Goal: Task Accomplishment & Management: Use online tool/utility

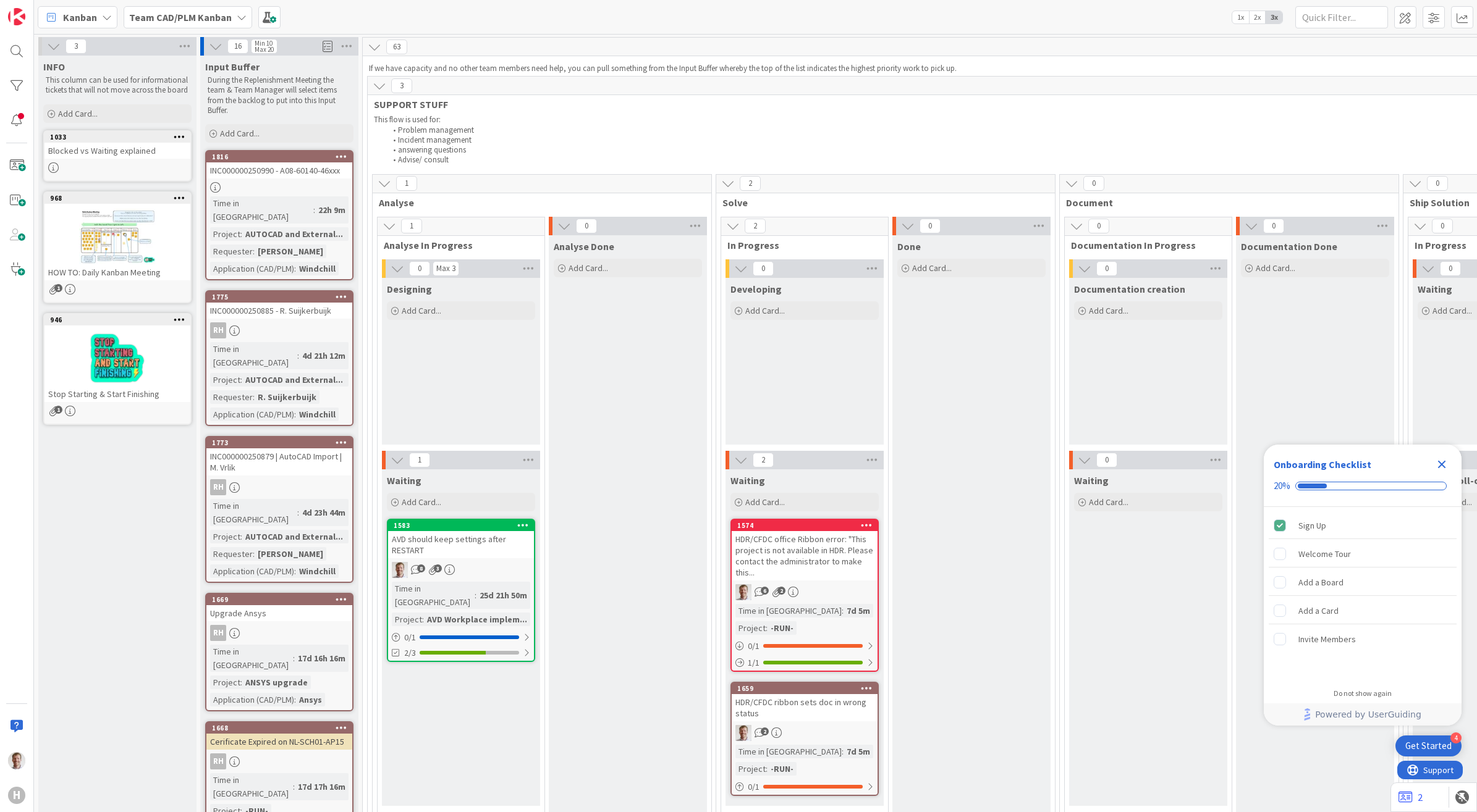
click at [228, 15] on b "Team CAD/PLM Kanban" at bounding box center [180, 17] width 102 height 13
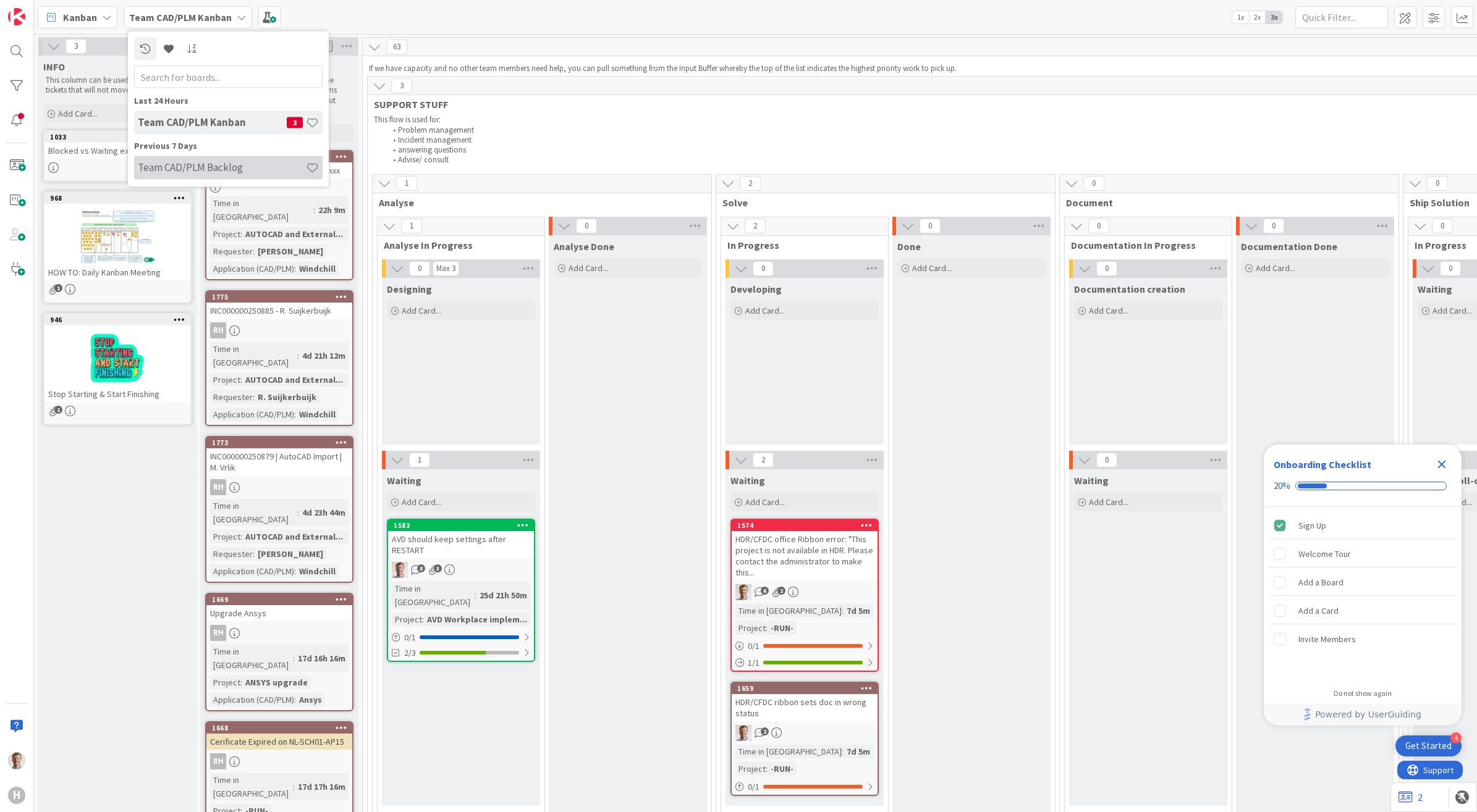
click at [215, 168] on h4 "Team CAD/PLM Backlog" at bounding box center [222, 167] width 168 height 13
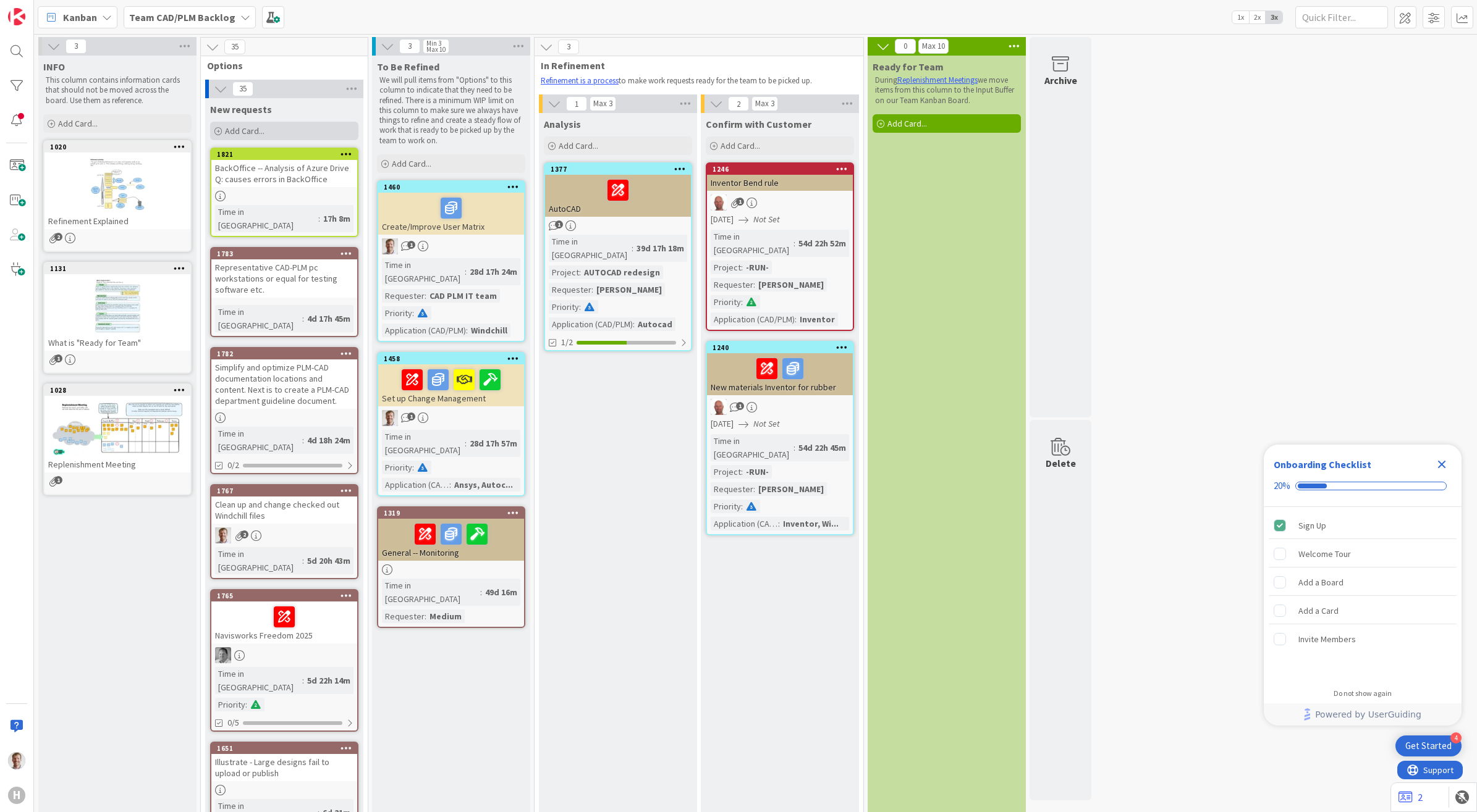
click at [279, 125] on div "Add Card..." at bounding box center [284, 130] width 149 height 18
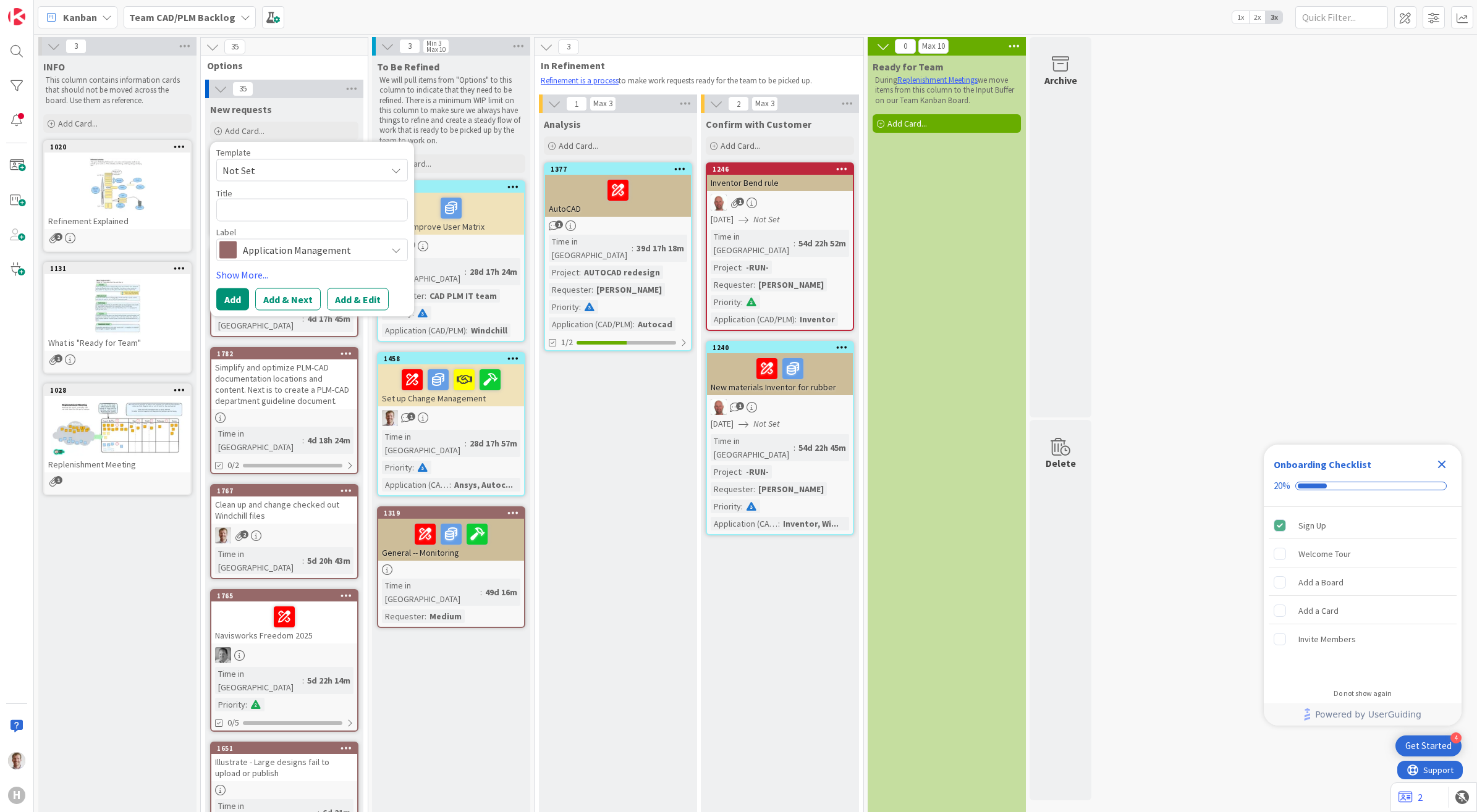
drag, startPoint x: 285, startPoint y: 252, endPoint x: 312, endPoint y: 257, distance: 27.5
click at [285, 252] on span "Application Management" at bounding box center [311, 249] width 137 height 17
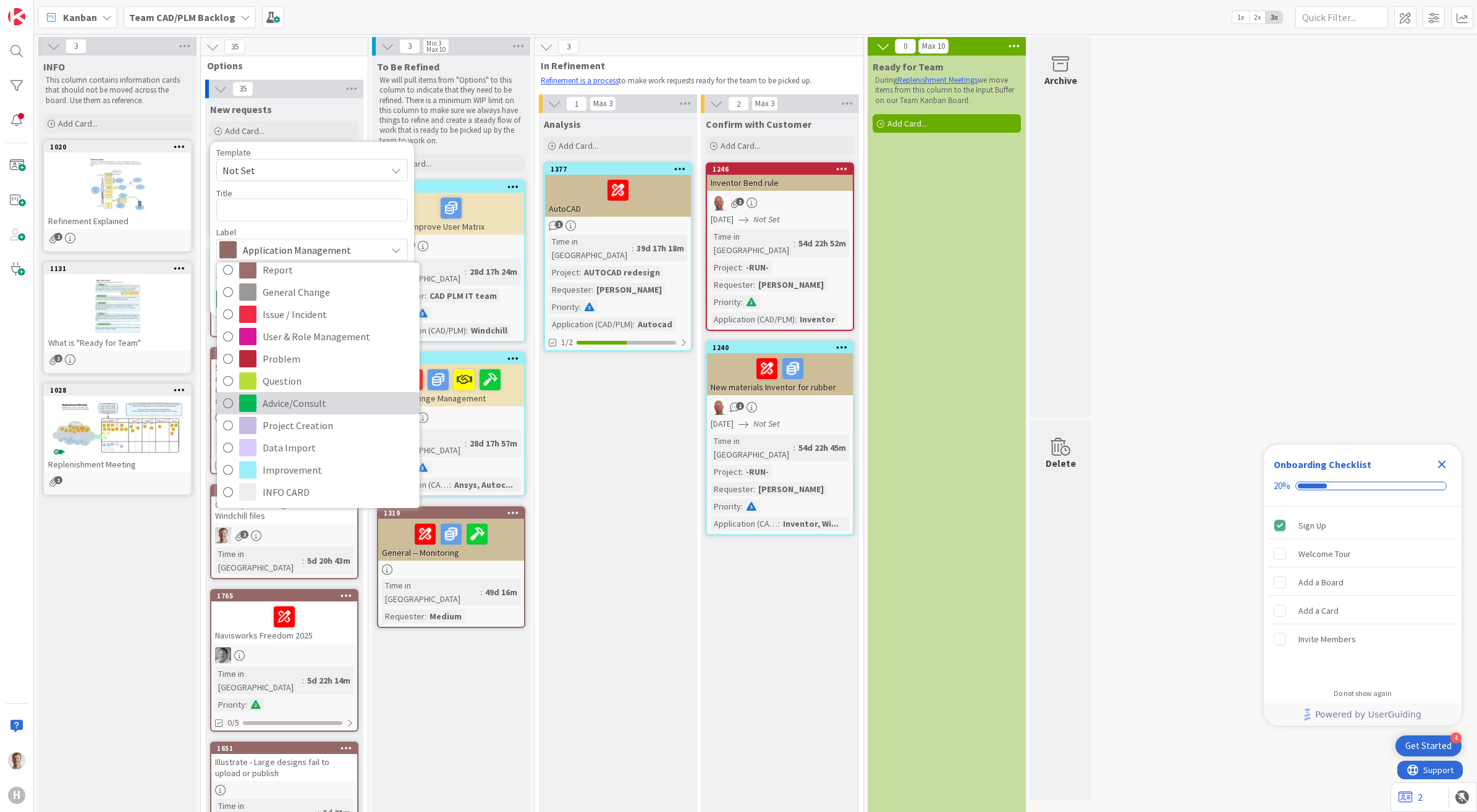
click at [331, 406] on span "Advice/Consult" at bounding box center [338, 403] width 150 height 18
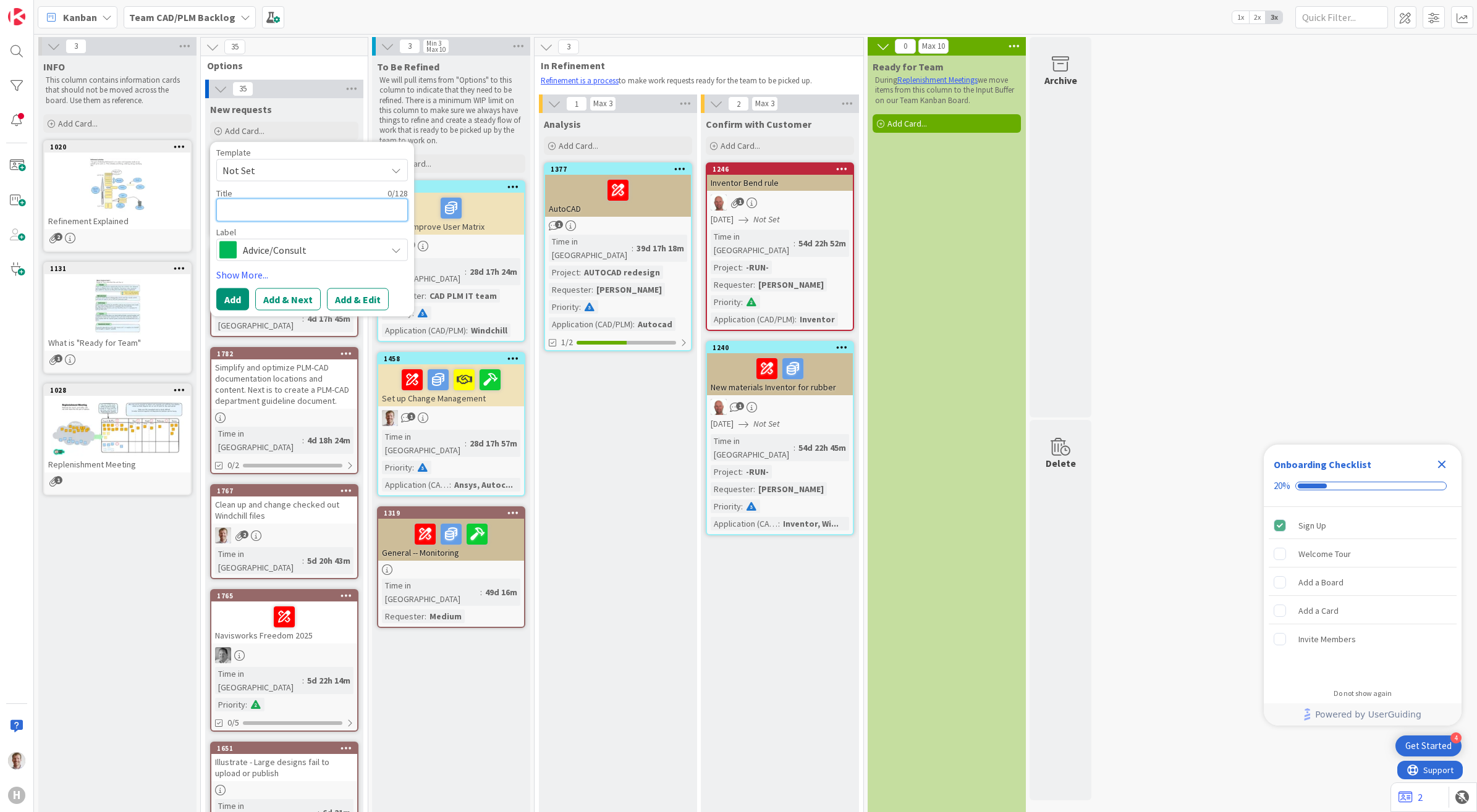
click at [279, 209] on textarea at bounding box center [312, 210] width 192 height 23
type textarea "x"
type textarea "s"
type textarea "x"
type textarea "S"
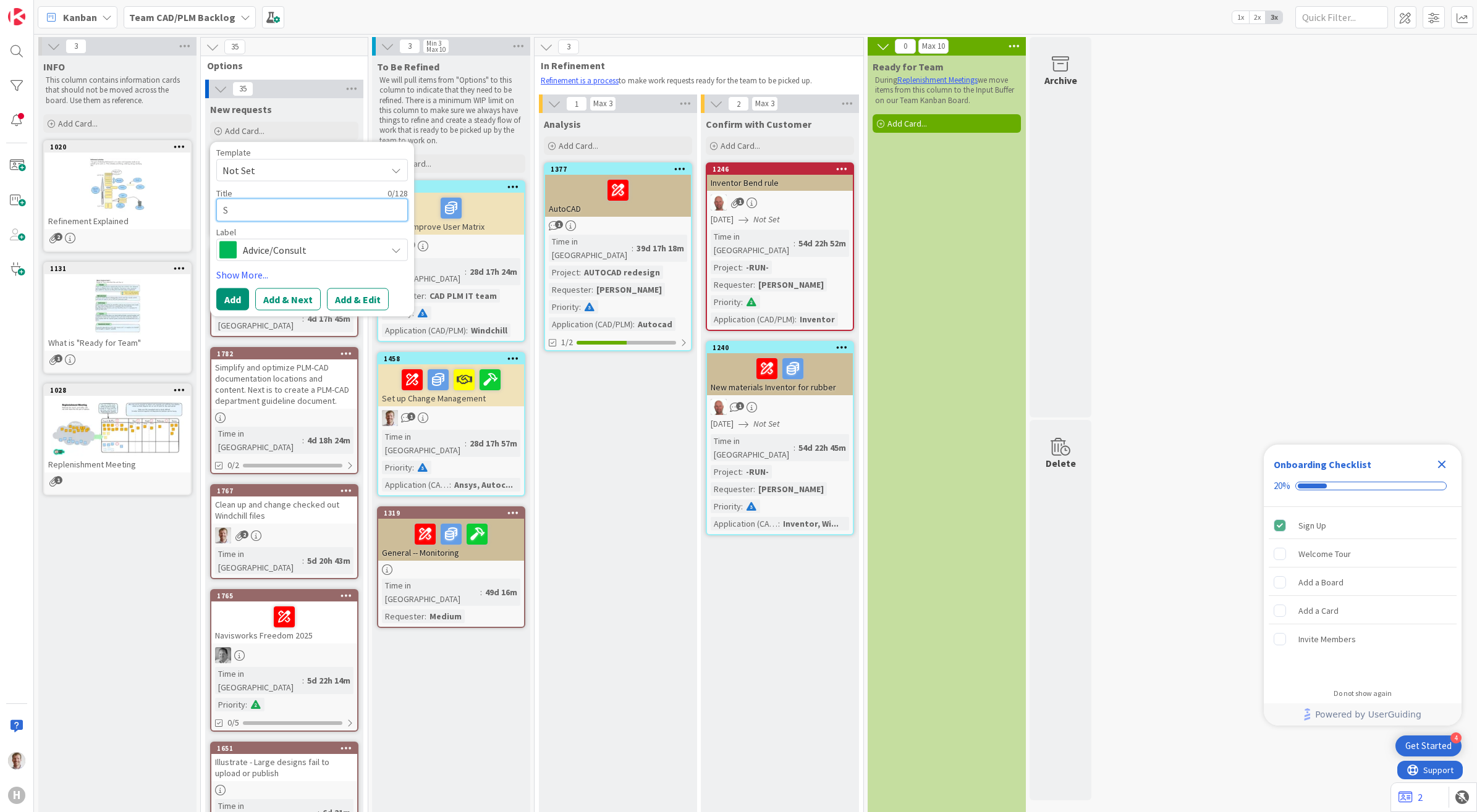
type textarea "x"
type textarea "Sa"
type textarea "x"
type textarea "Sav"
type textarea "x"
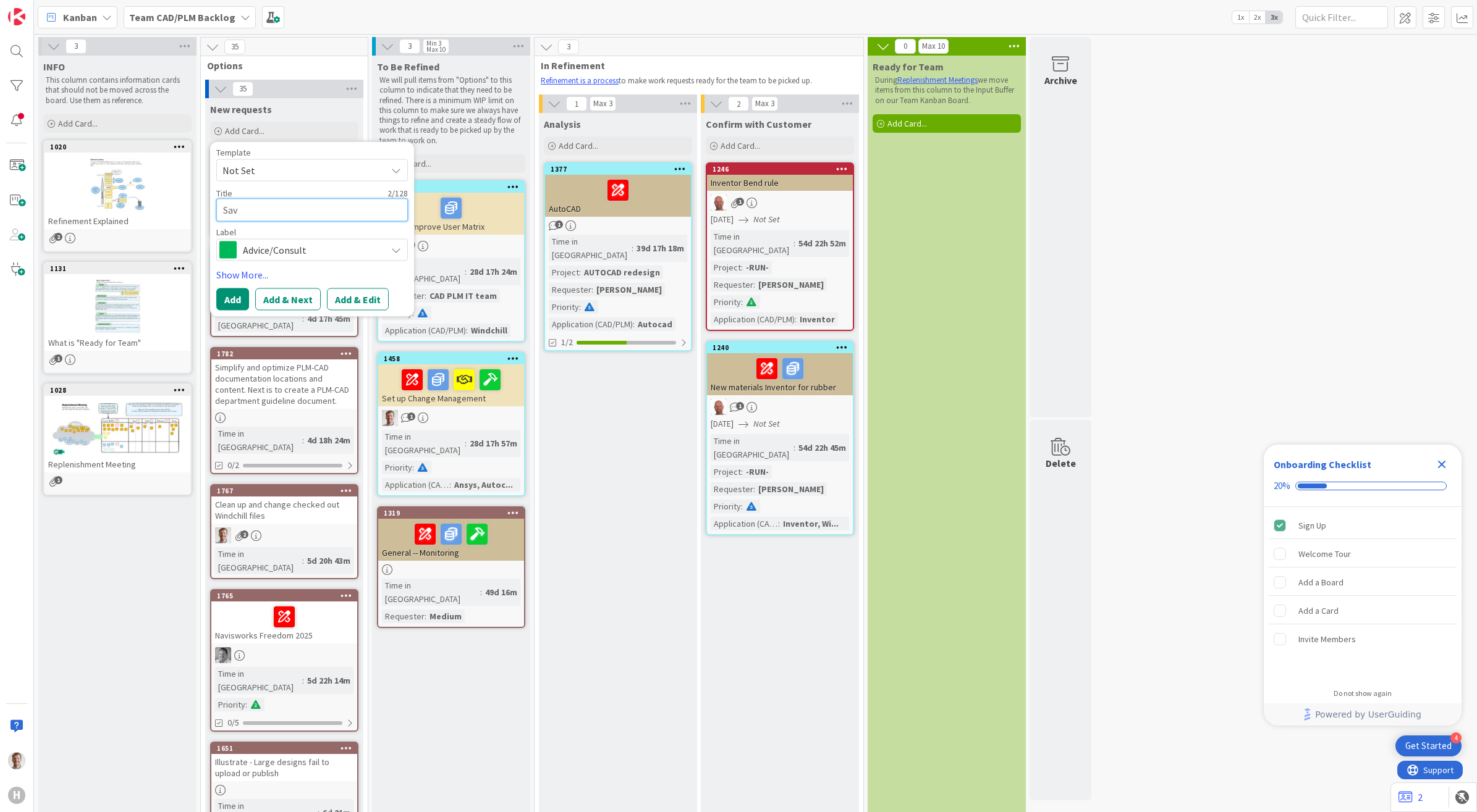
type textarea "Save"
type textarea "x"
type textarea "Save"
type textarea "x"
type textarea "Save c"
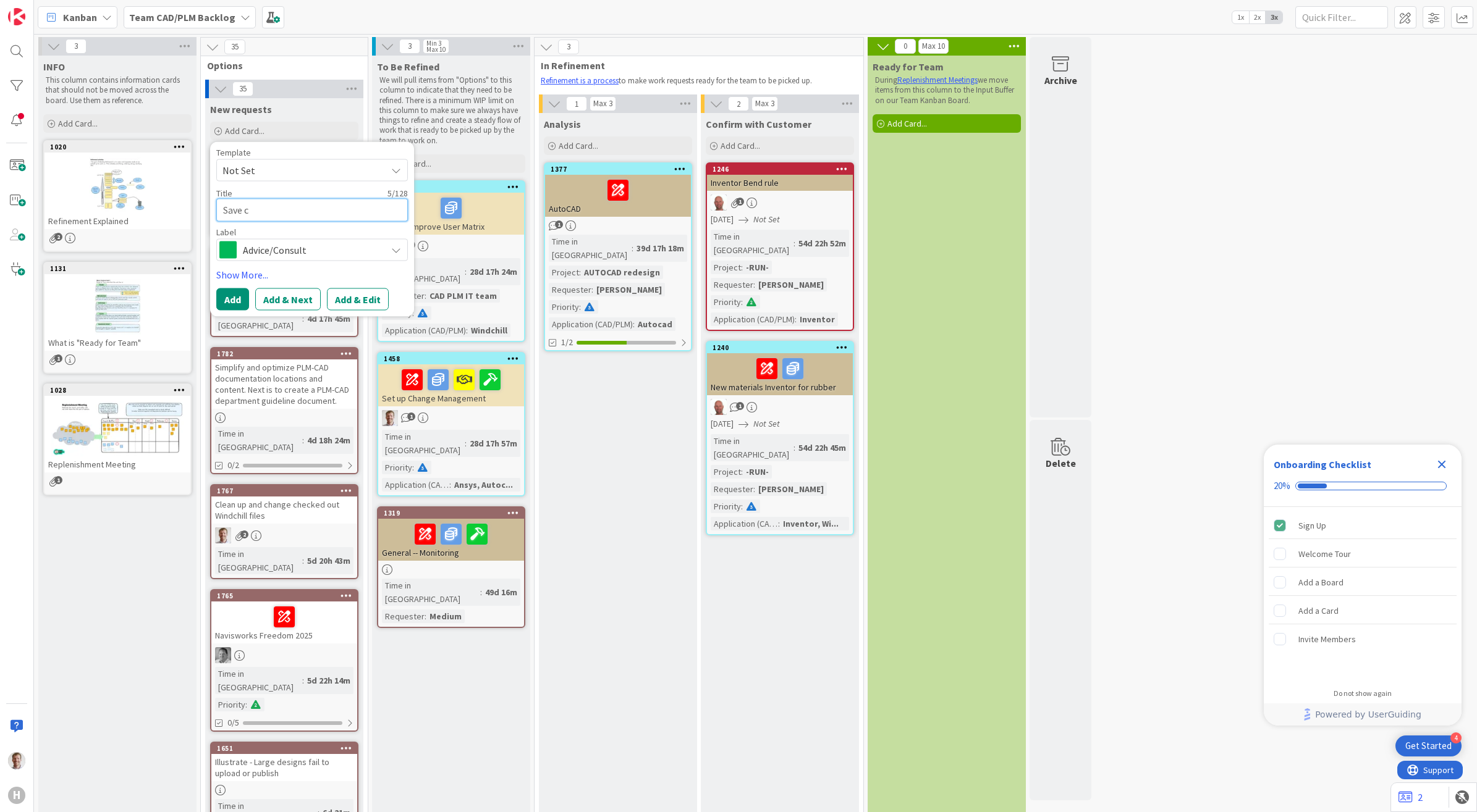
type textarea "x"
type textarea "Save co"
type textarea "x"
type textarea "Save cos"
type textarea "x"
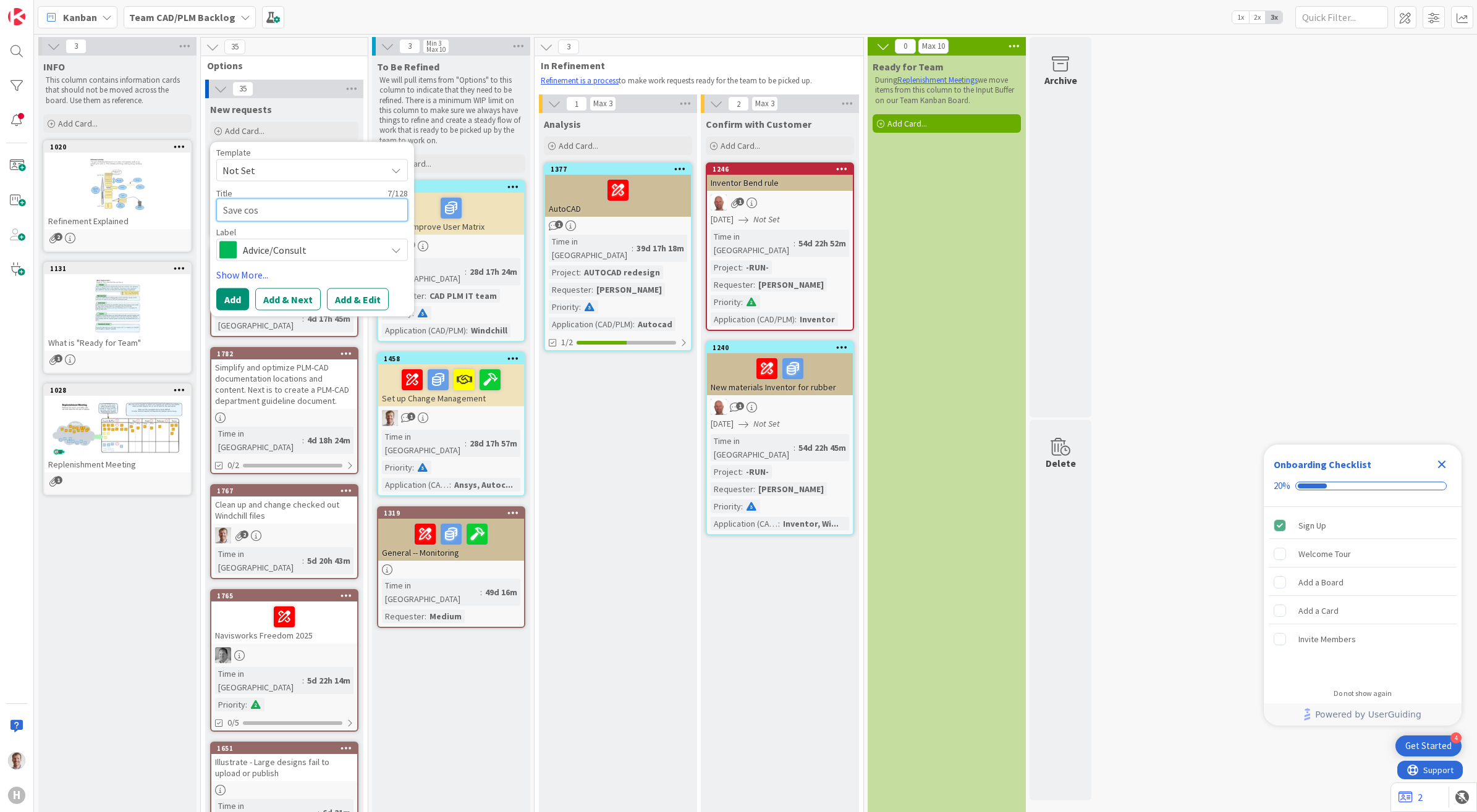
type textarea "Save cost"
type textarea "x"
type textarea "Save cost"
type textarea "x"
type textarea "Save cost o"
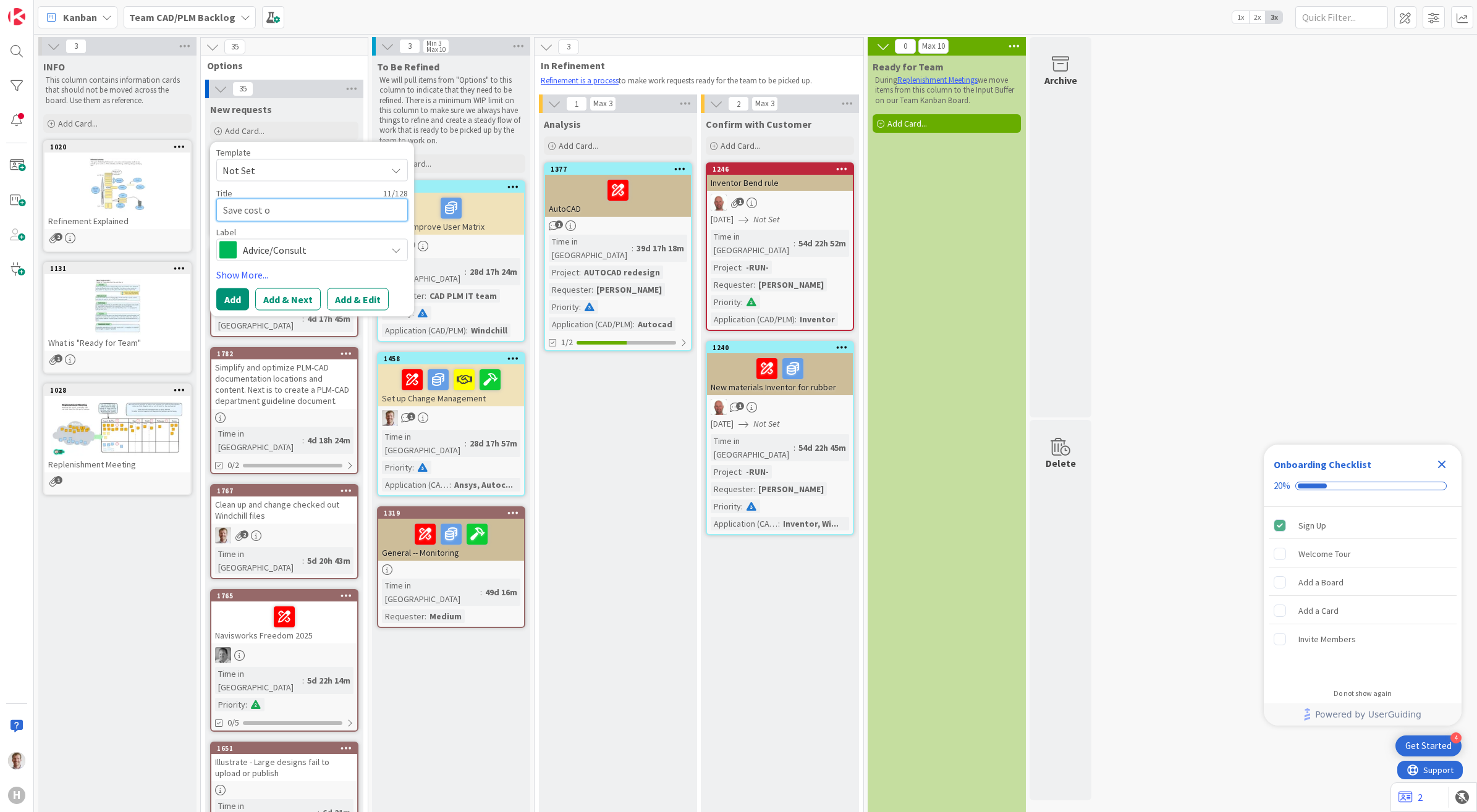
type textarea "x"
type textarea "Save cost on"
type textarea "x"
type textarea "Save cost on"
type textarea "x"
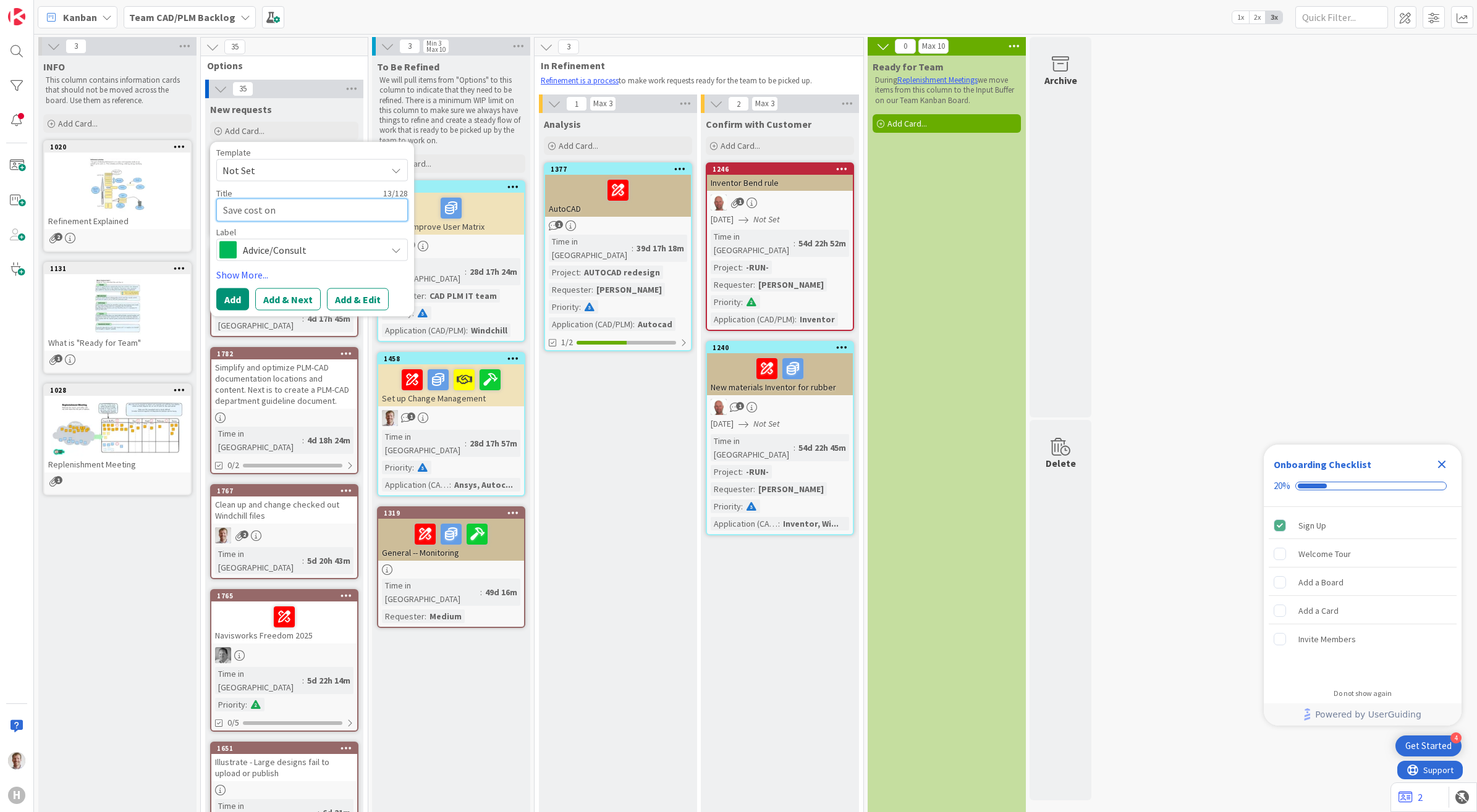
type textarea "Save cost on A"
type textarea "x"
type textarea "Save cost on AV"
type textarea "x"
type textarea "Save cost on AVE"
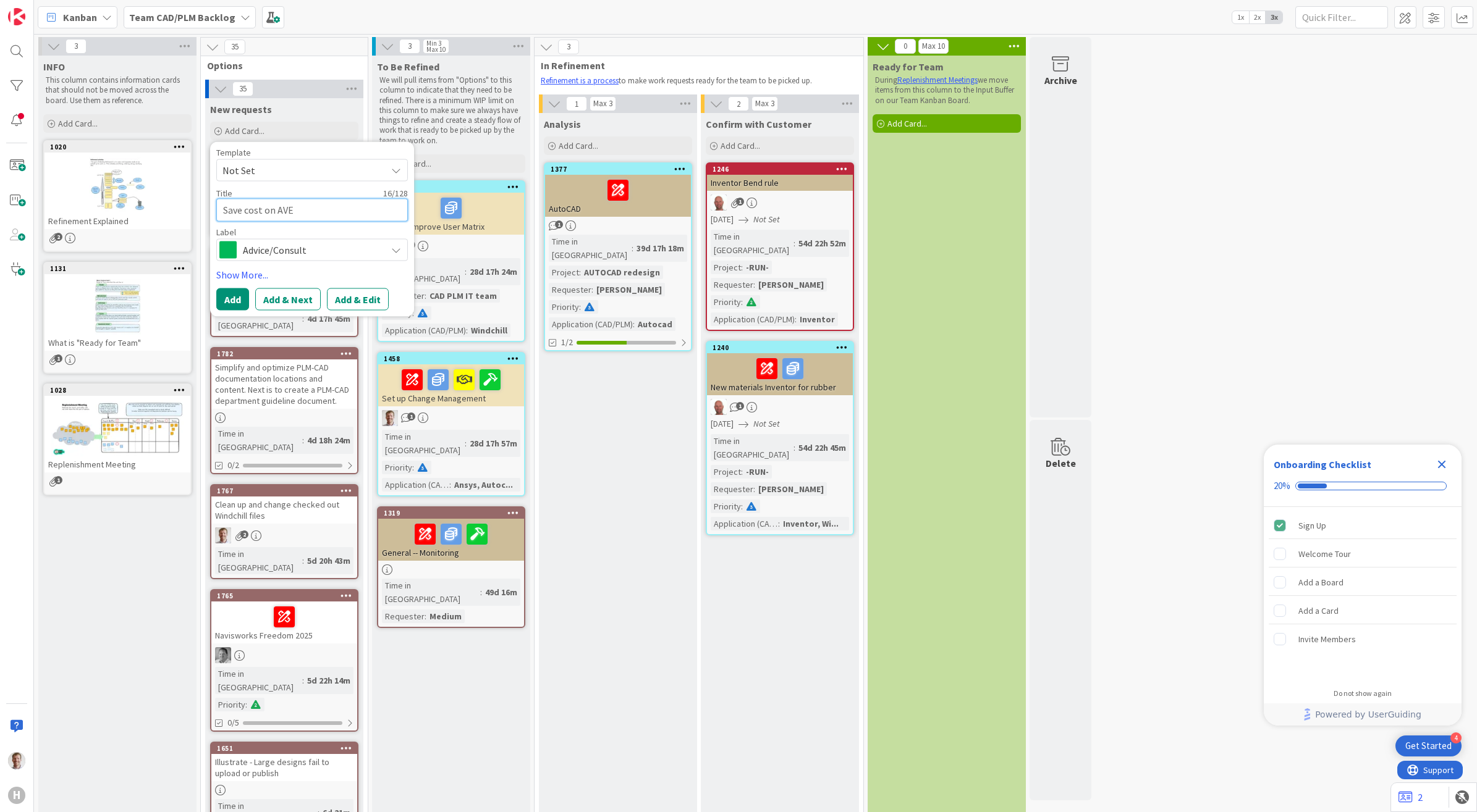
type textarea "x"
type textarea "Save cost on AV"
type textarea "x"
type textarea "Save cost on AVD"
type textarea "x"
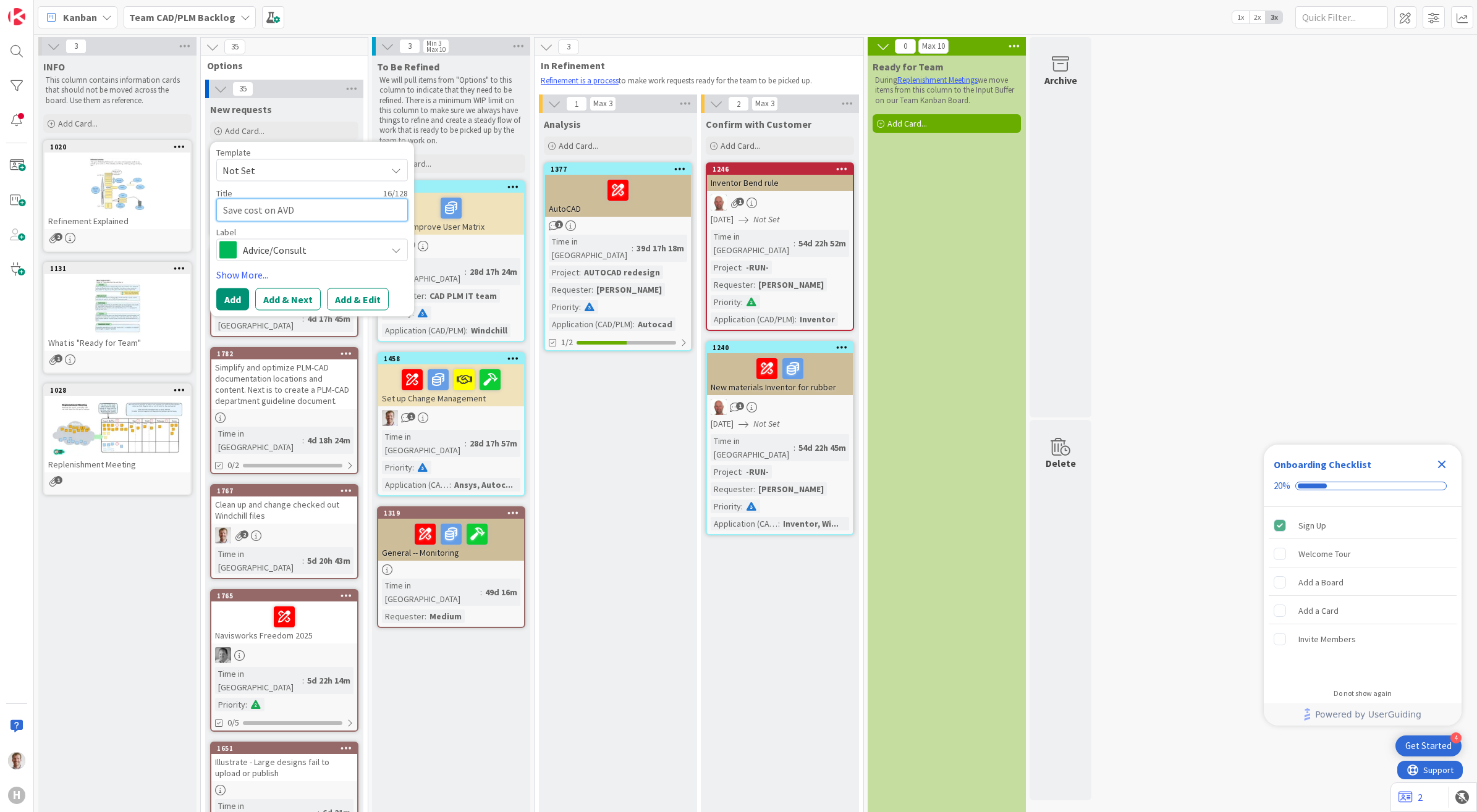
type textarea "Save cost on AVD"
type textarea "x"
type textarea "Save cost on AVD p"
type textarea "x"
type textarea "Save cost on AVD pr"
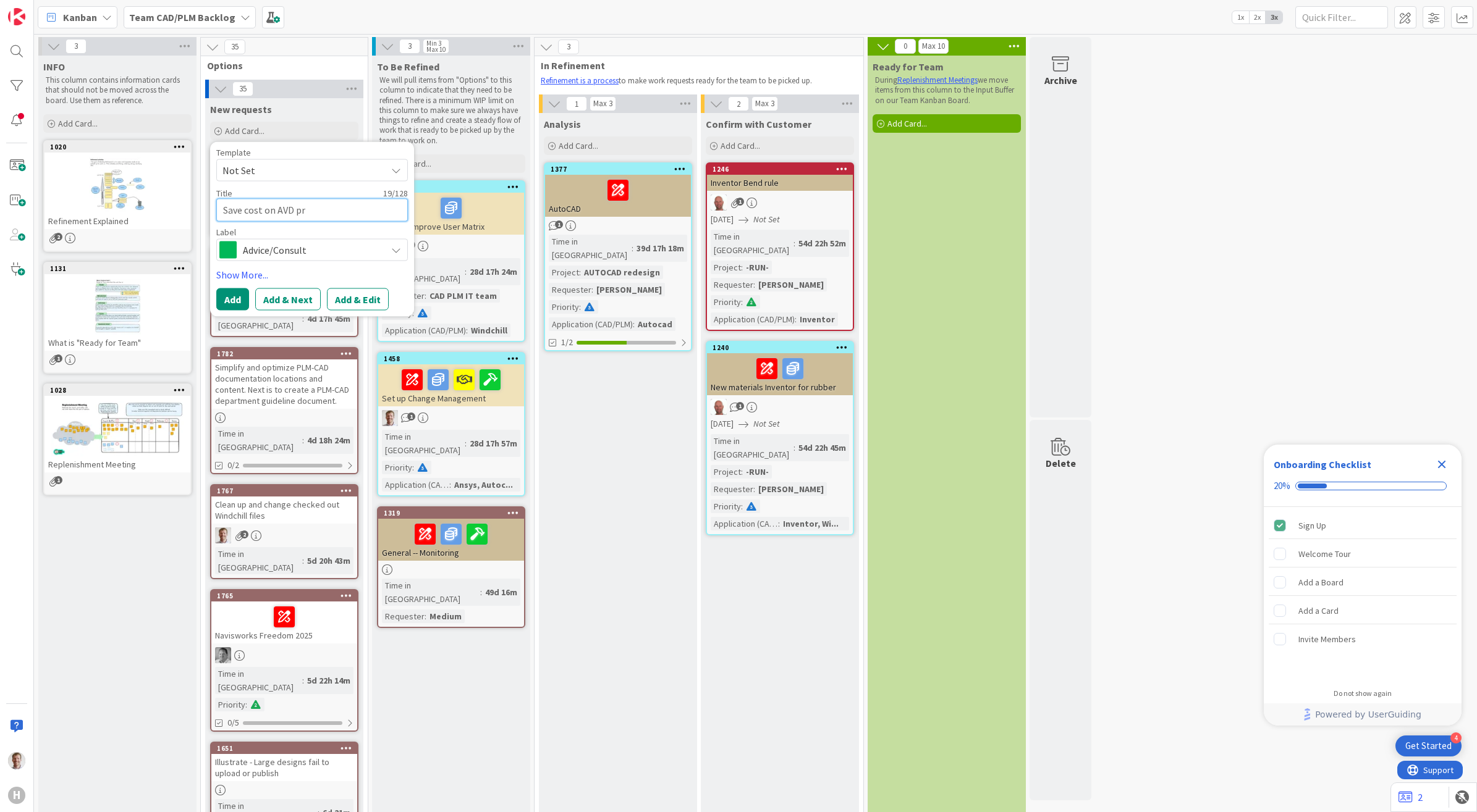
type textarea "x"
type textarea "Save cost on AVD pro"
type textarea "x"
type textarea "Save cost on AVD prof"
type textarea "x"
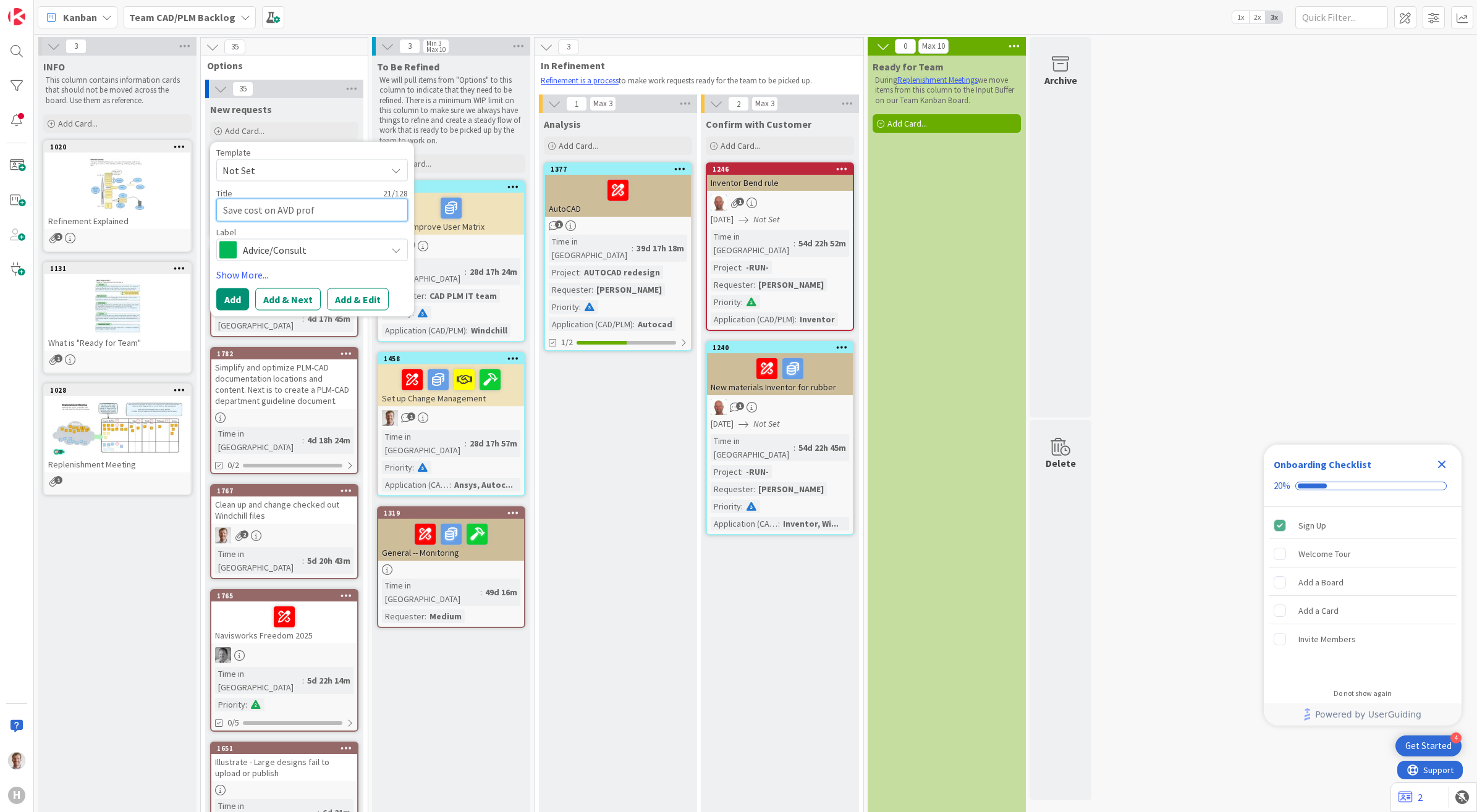
type textarea "Save cost on AVD profi"
type textarea "x"
type textarea "Save cost on AVD profil"
type textarea "x"
type textarea "Save cost on AVD profile"
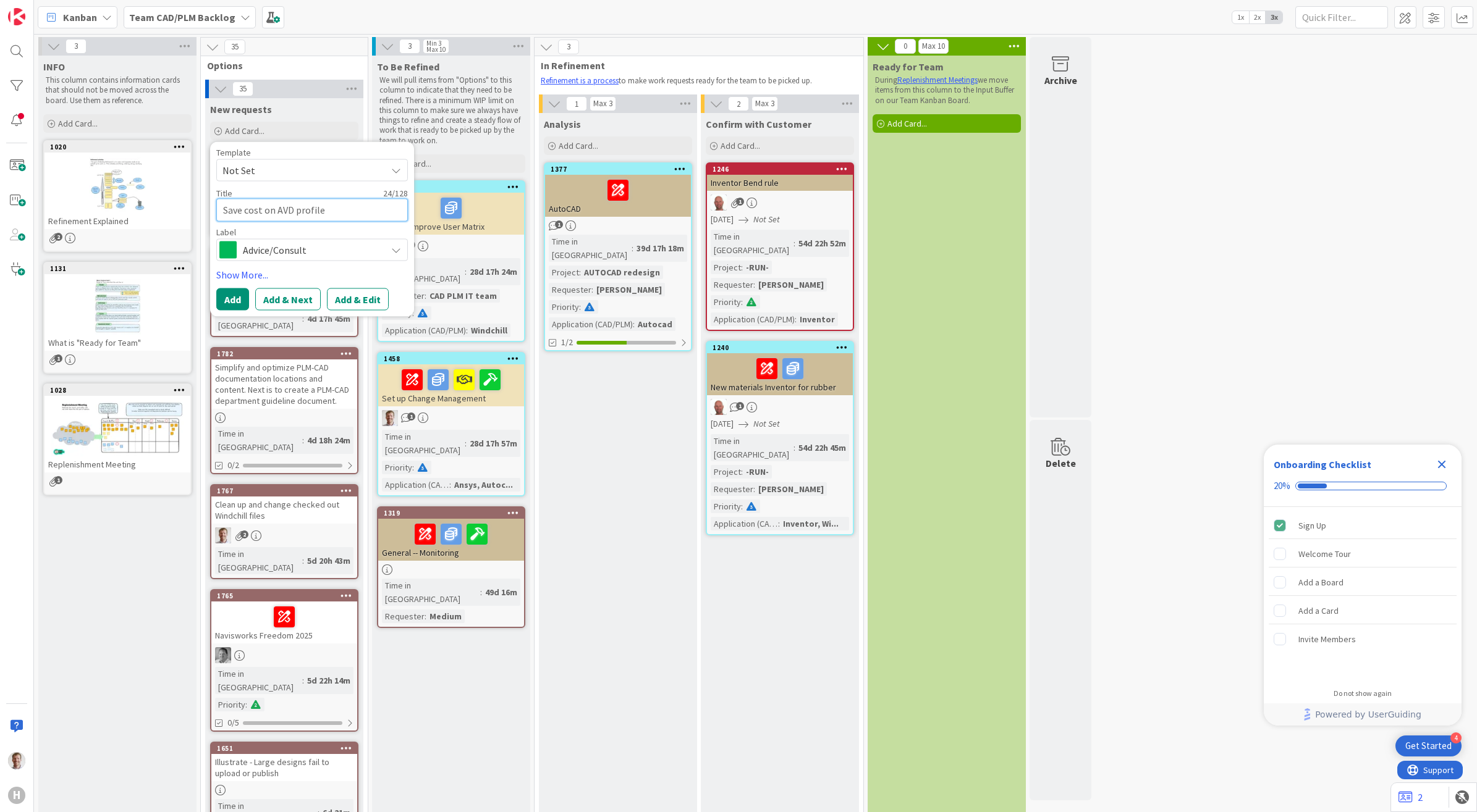
type textarea "x"
type textarea "Save cost on AVD profile"
type textarea "x"
type textarea "Save cost on AVD profile f"
type textarea "x"
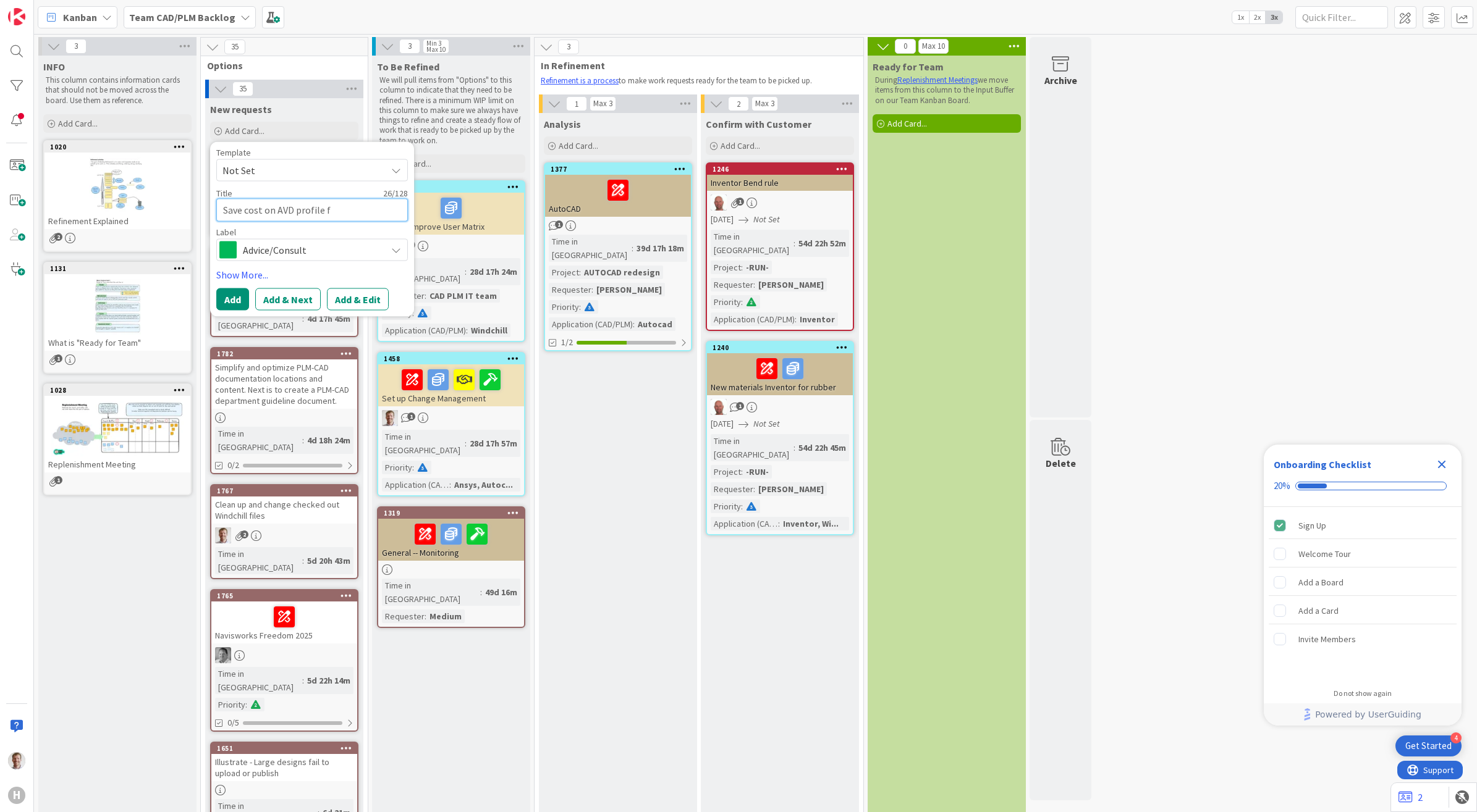
type textarea "Save cost on AVD profile fi"
type textarea "x"
type textarea "Save cost on AVD profile f"
type textarea "x"
type textarea "Save cost on AVD profile"
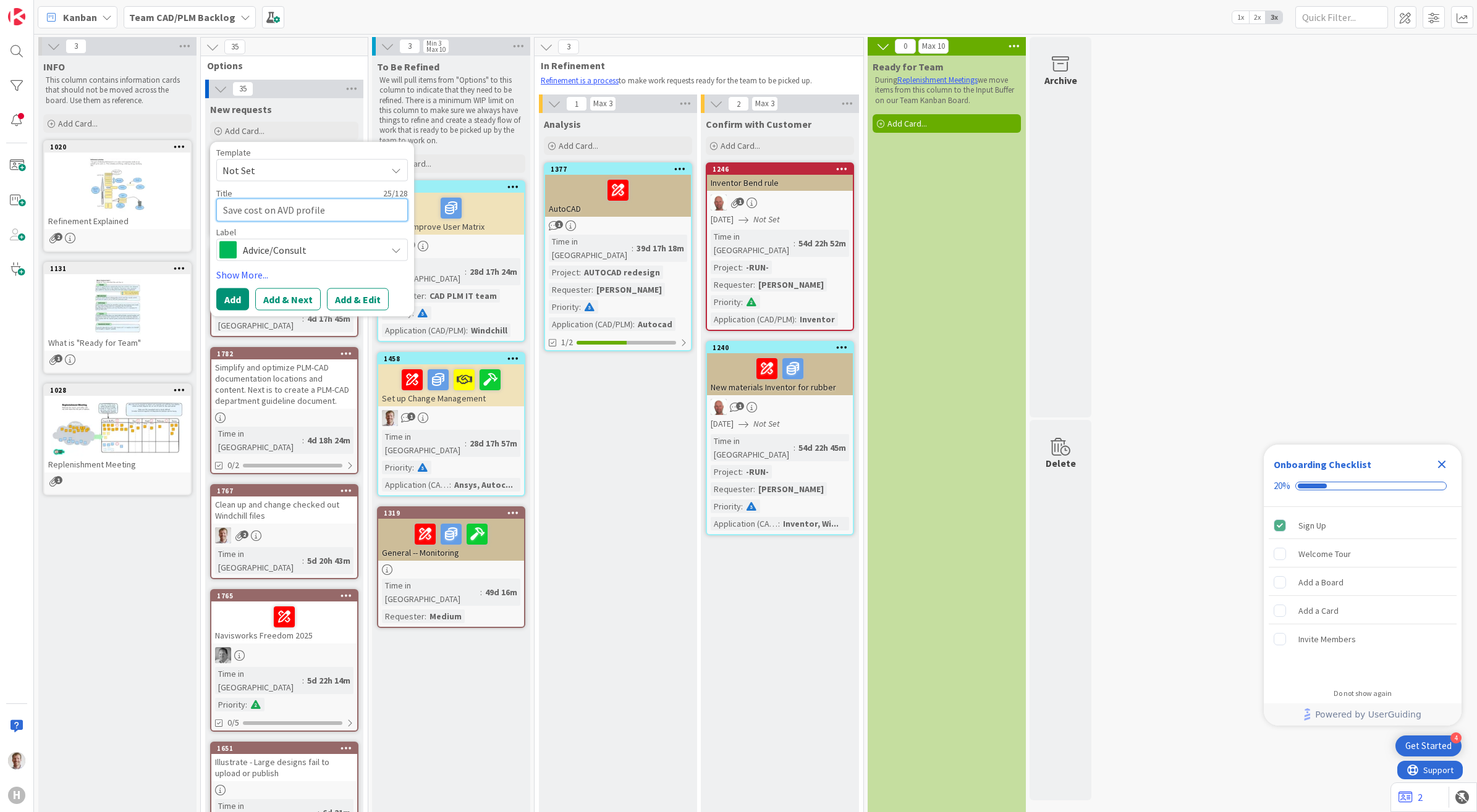
type textarea "x"
type textarea "Save cost on AVD profile 3"
type textarea "x"
type textarea "Save cost on AVD profile 30"
type textarea "x"
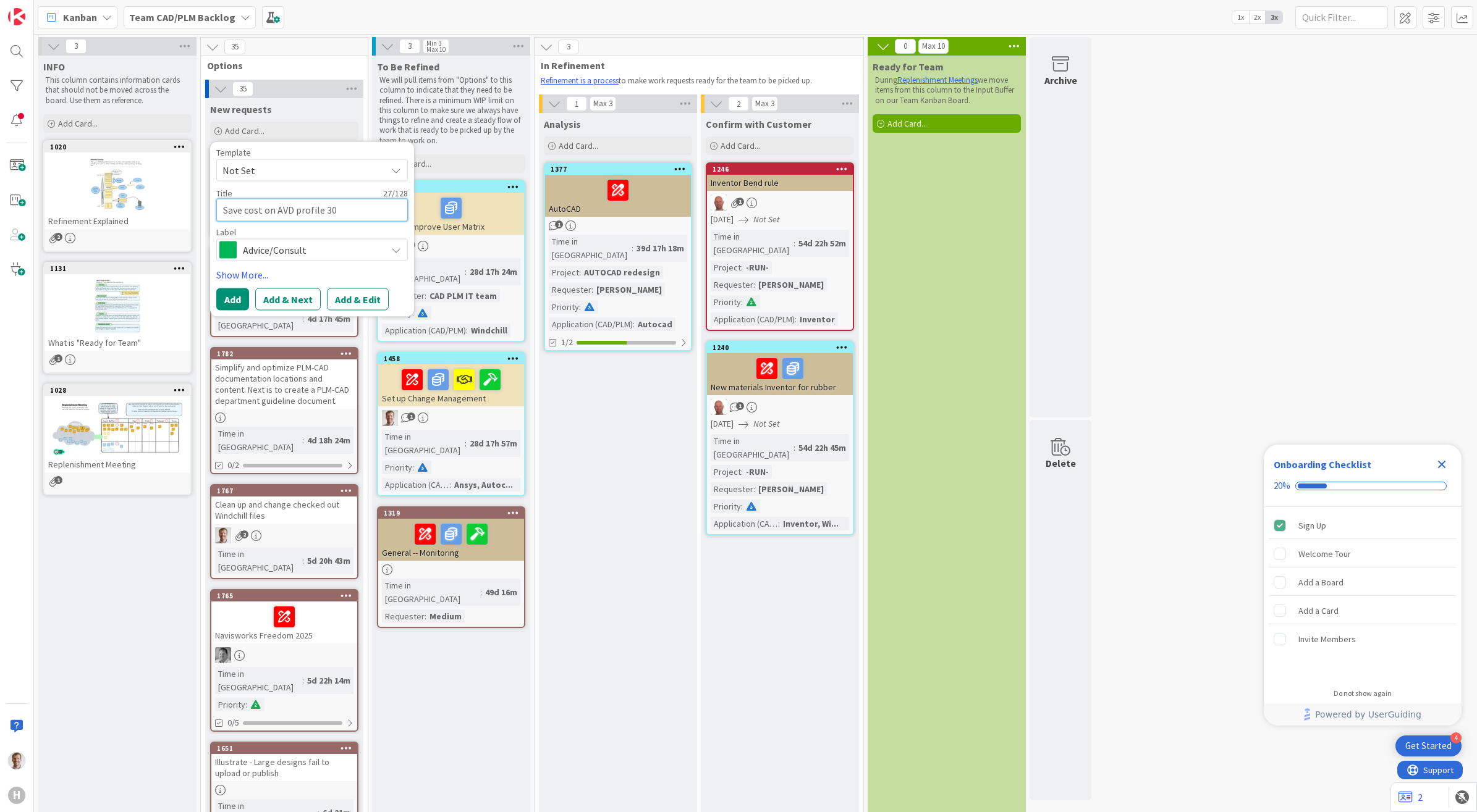
type textarea "Save cost on AVD profile 300"
type textarea "x"
type textarea "Save cost on AVD profile 300G"
type textarea "x"
type textarea "Save cost on AVD profile 300GB"
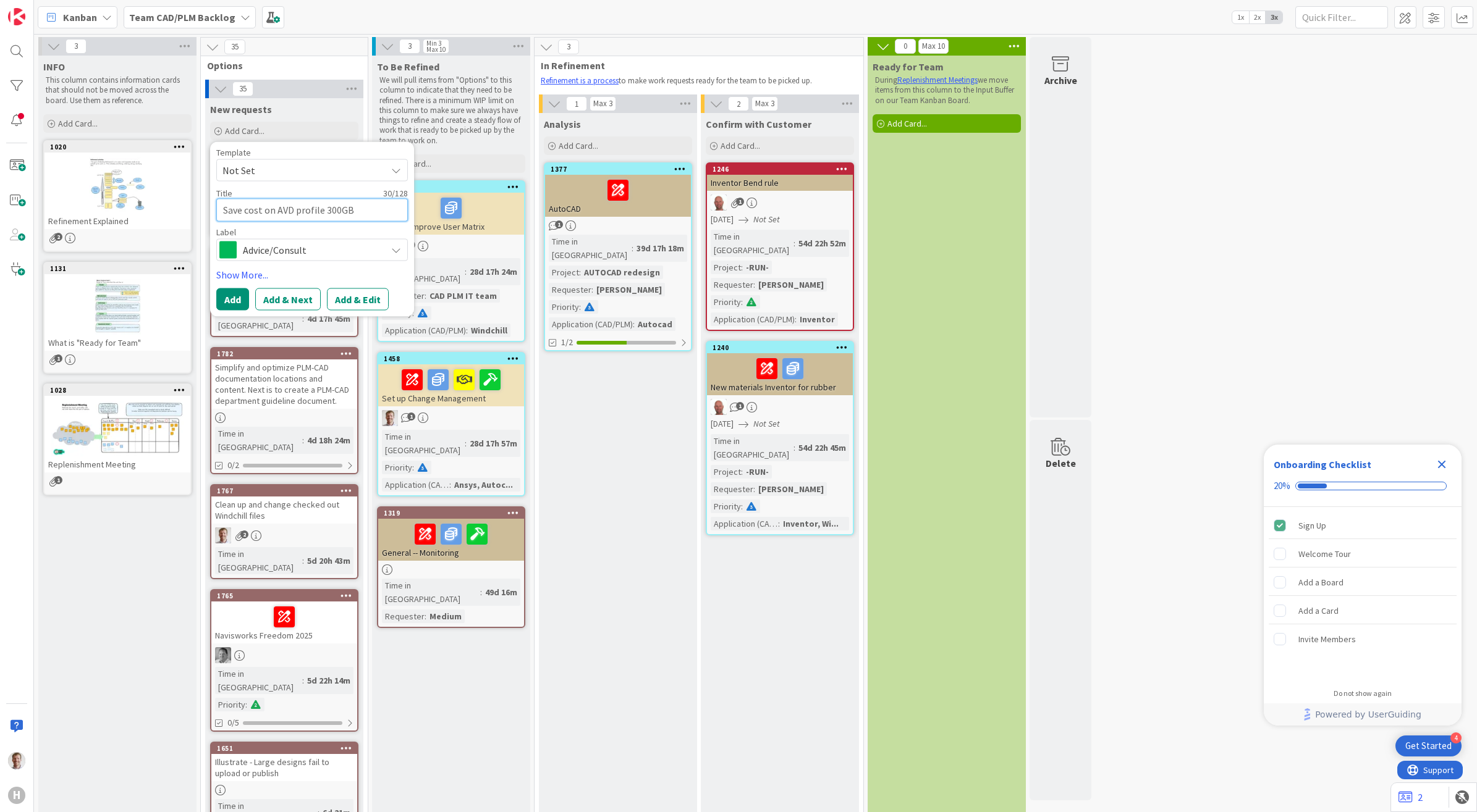
type textarea "x"
type textarea "Save cost on AVD profile 300GB"
type textarea "x"
type textarea "Save cost on AVD profile 300GB f"
type textarea "x"
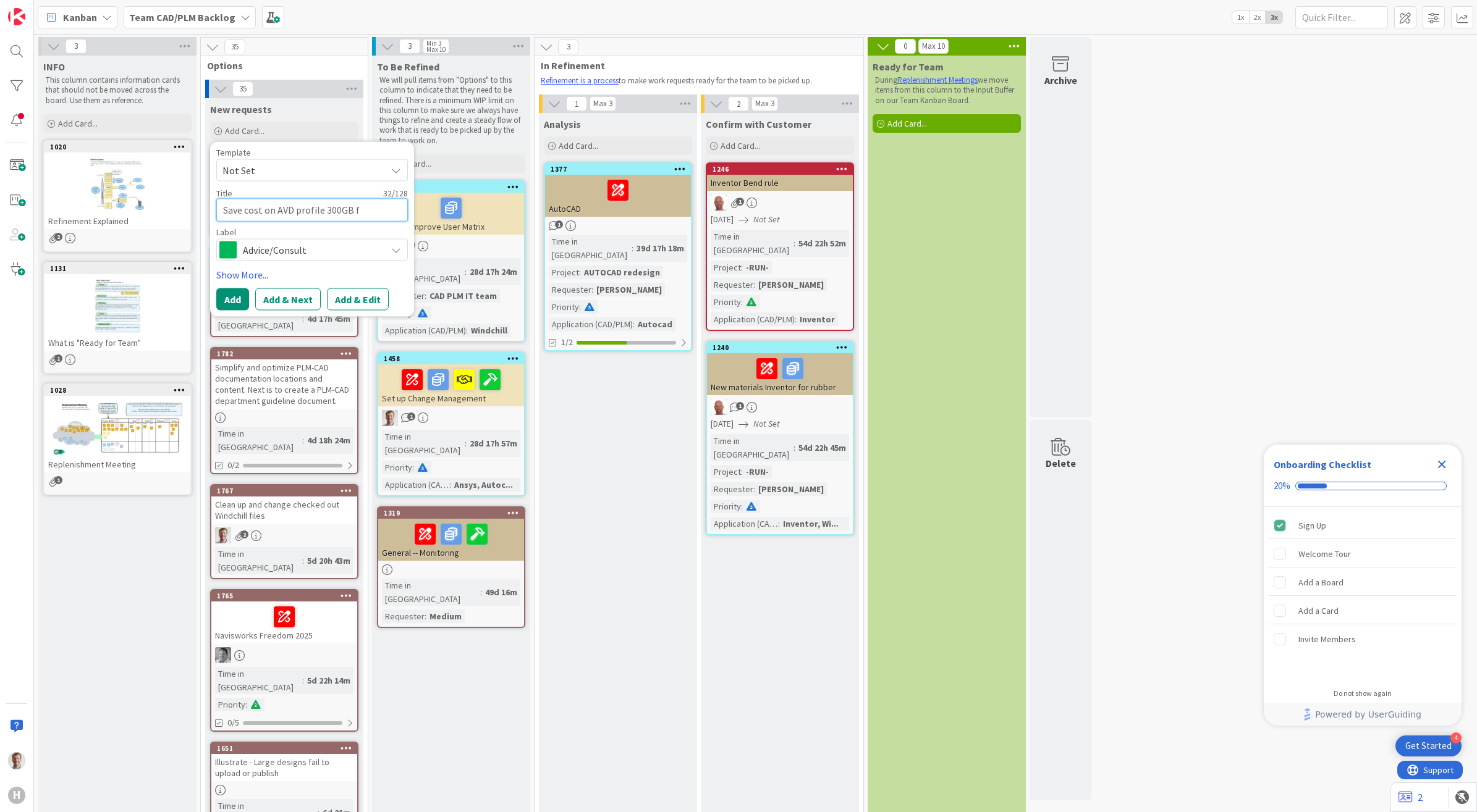
type textarea "Save cost on AVD profile 300GB"
type textarea "x"
type textarea "Save cost on AVD profile 300GB s"
type textarea "x"
type textarea "Save cost on AVD profile 300GB si"
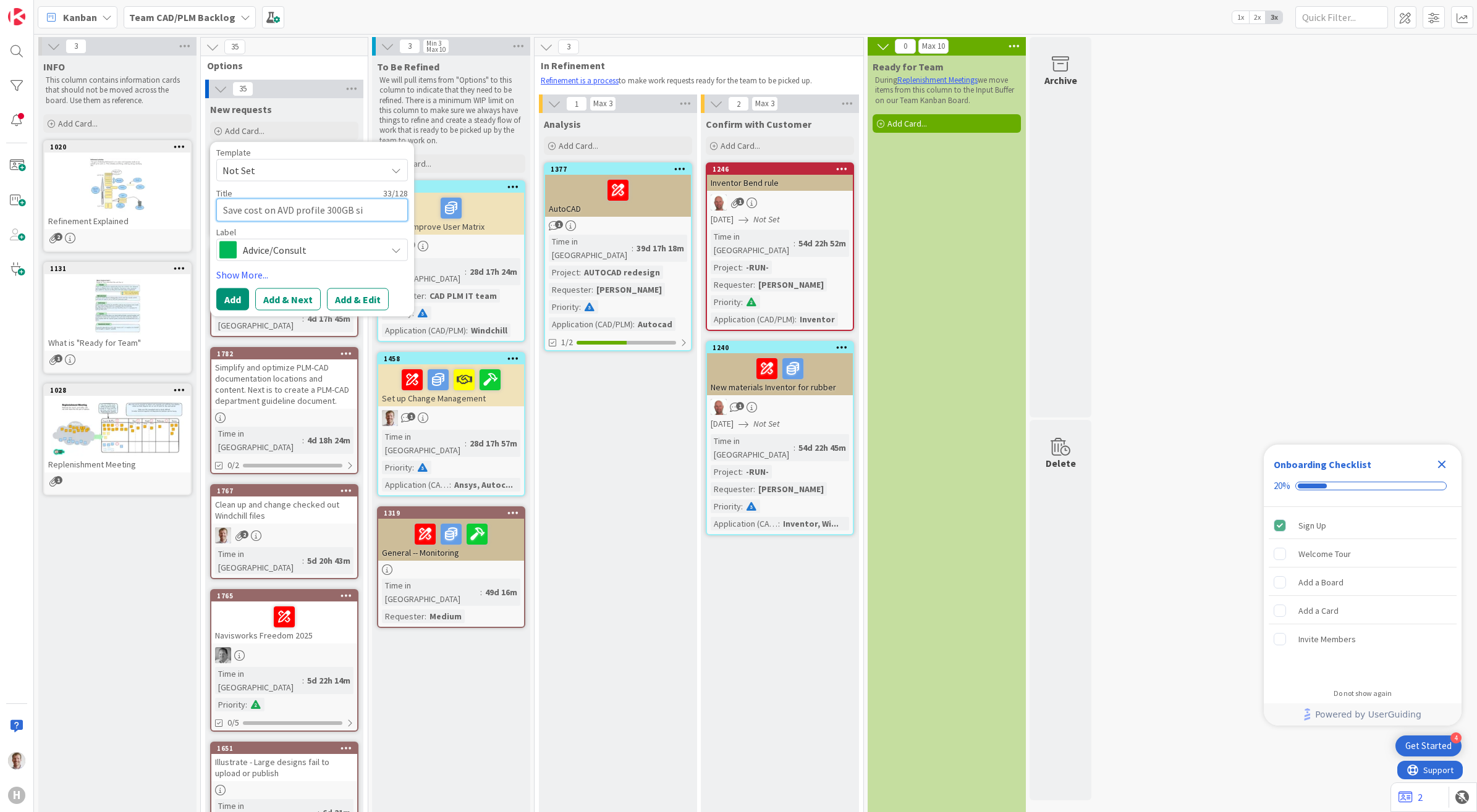
type textarea "x"
type textarea "Save cost on AVD profile 300GB siz"
type textarea "x"
type textarea "Save cost on AVD profile 300GB size"
type textarea "x"
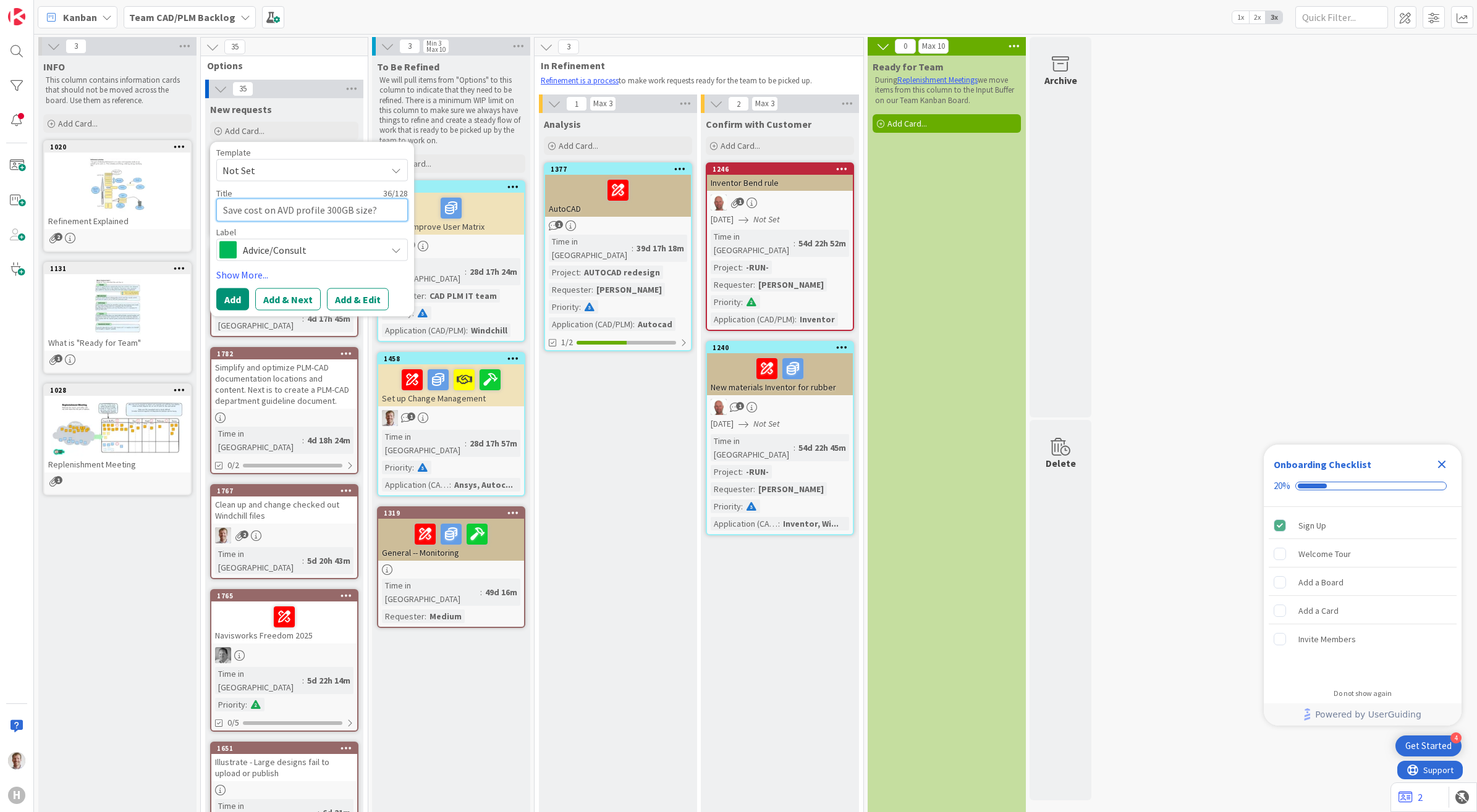
type textarea "Save cost on AVD profile 300GB size?"
click at [329, 251] on span "Advice/Consult" at bounding box center [311, 249] width 137 height 17
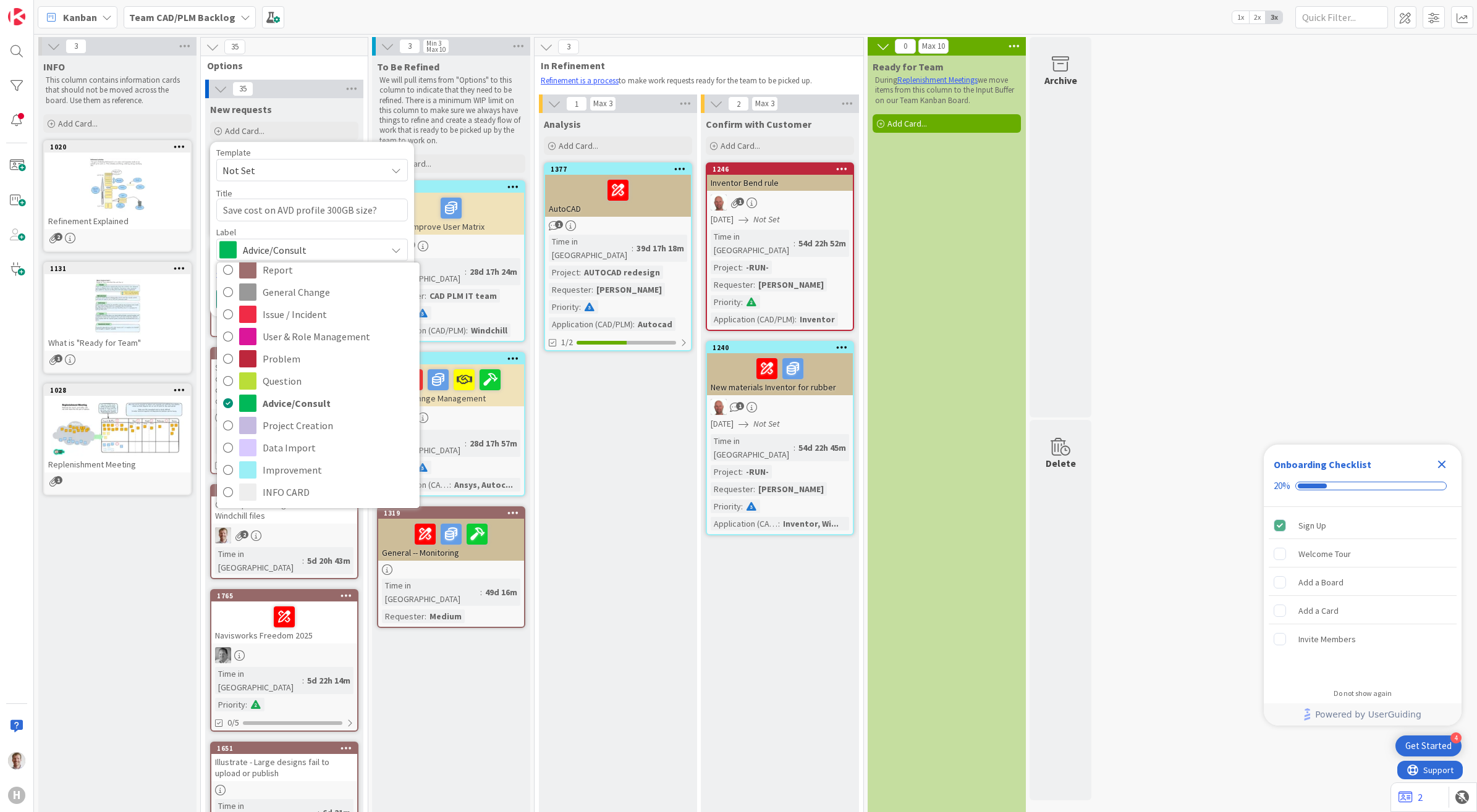
click at [338, 246] on span "Advice/Consult" at bounding box center [311, 249] width 137 height 17
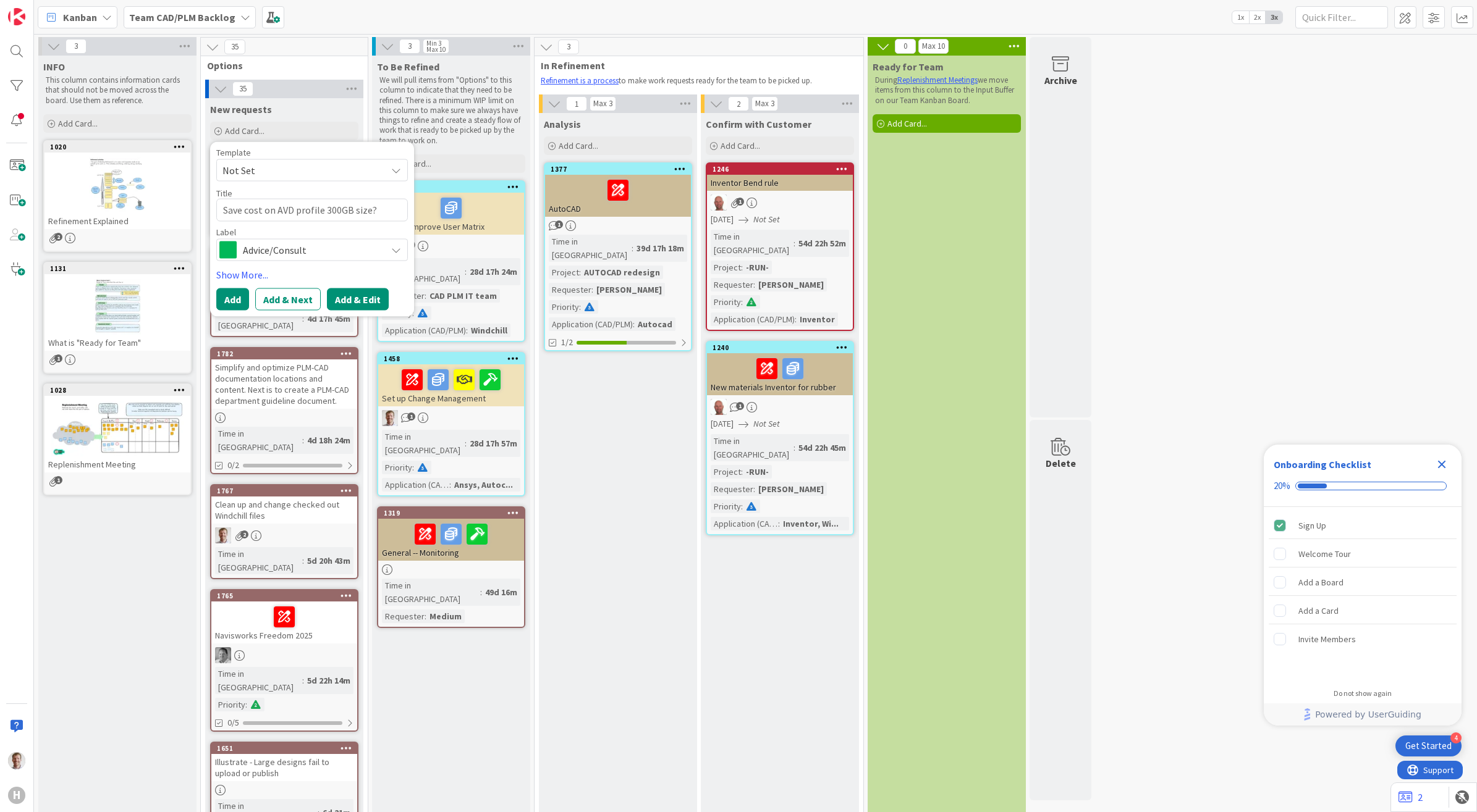
click at [360, 298] on button "Add & Edit" at bounding box center [358, 299] width 62 height 23
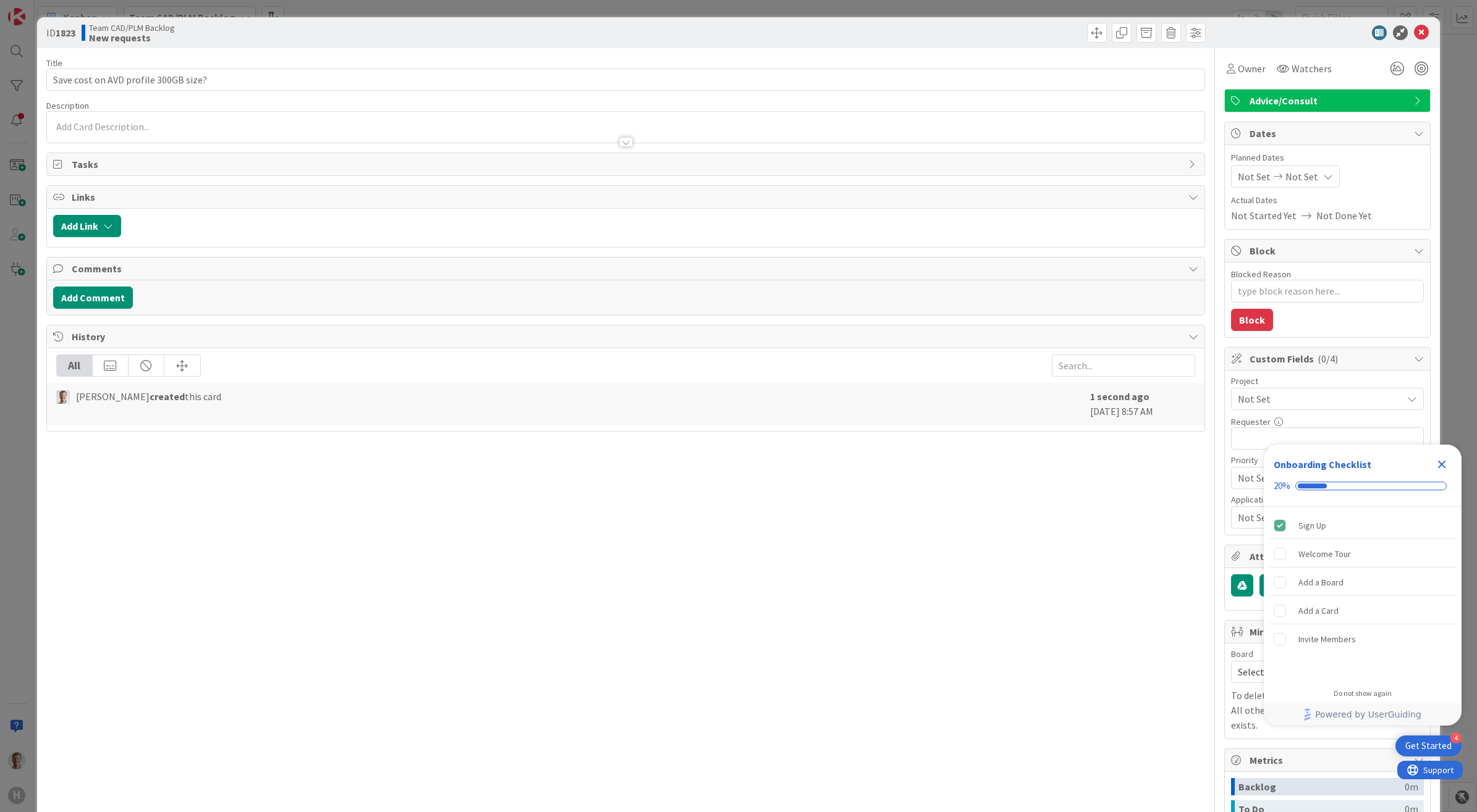
click at [1073, 524] on div "Title 36 / 128 Save cost on AVD profile 300GB size? Description Owner Watchers …" at bounding box center [626, 515] width 1159 height 934
click at [1226, 71] on div "Owner" at bounding box center [1245, 69] width 39 height 14
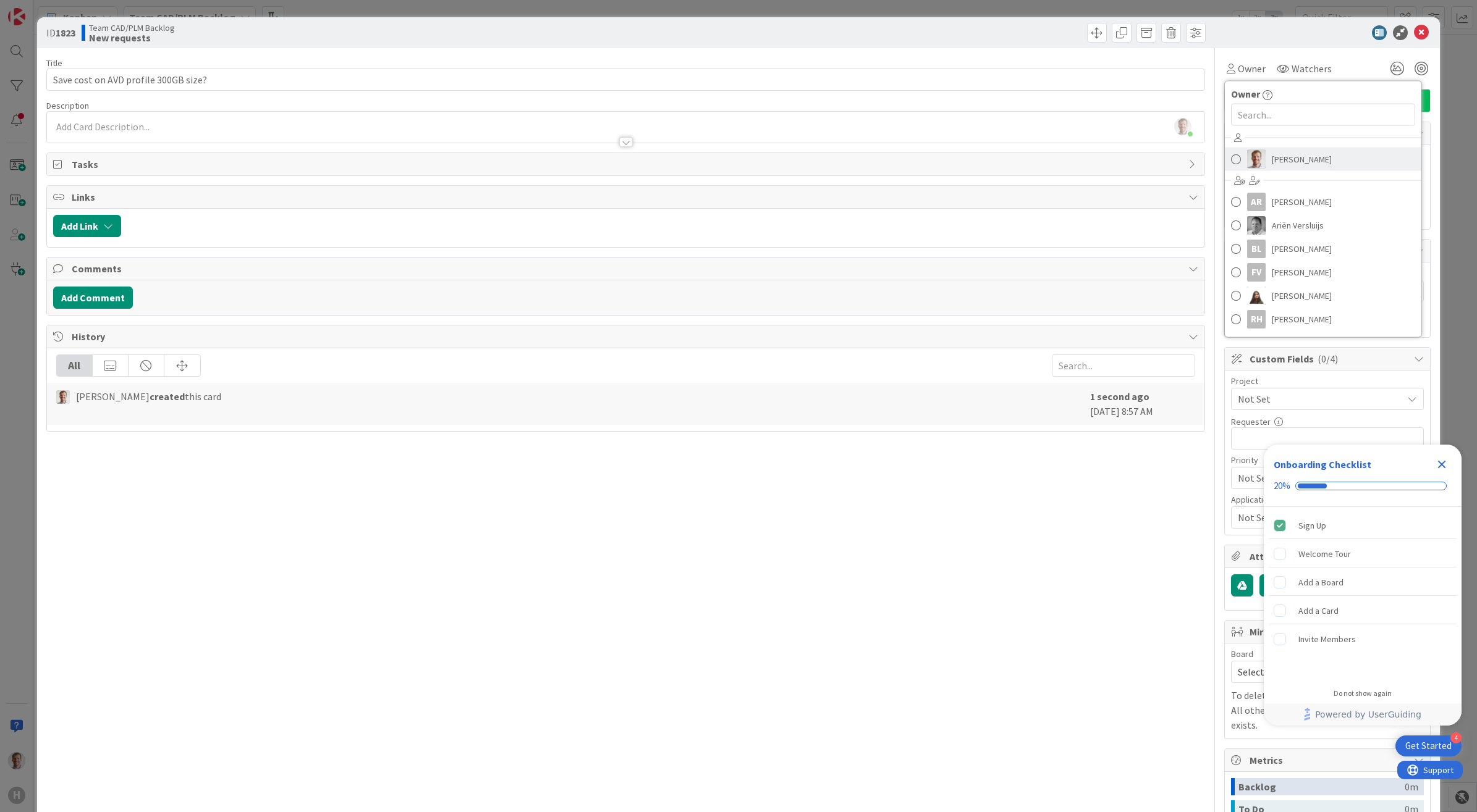
click at [1276, 158] on span "[PERSON_NAME]" at bounding box center [1301, 159] width 60 height 18
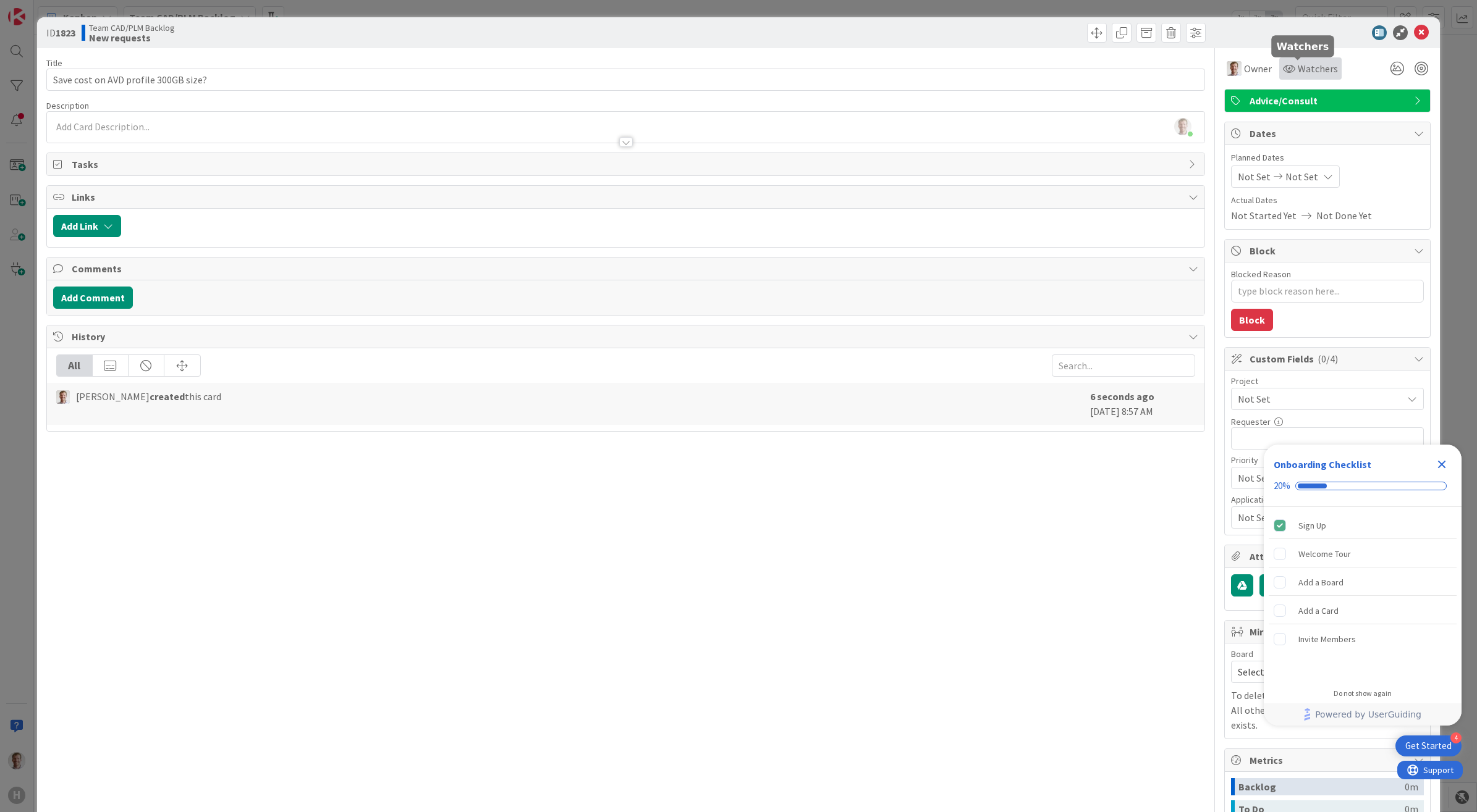
click at [1298, 69] on span "Watchers" at bounding box center [1318, 69] width 40 height 14
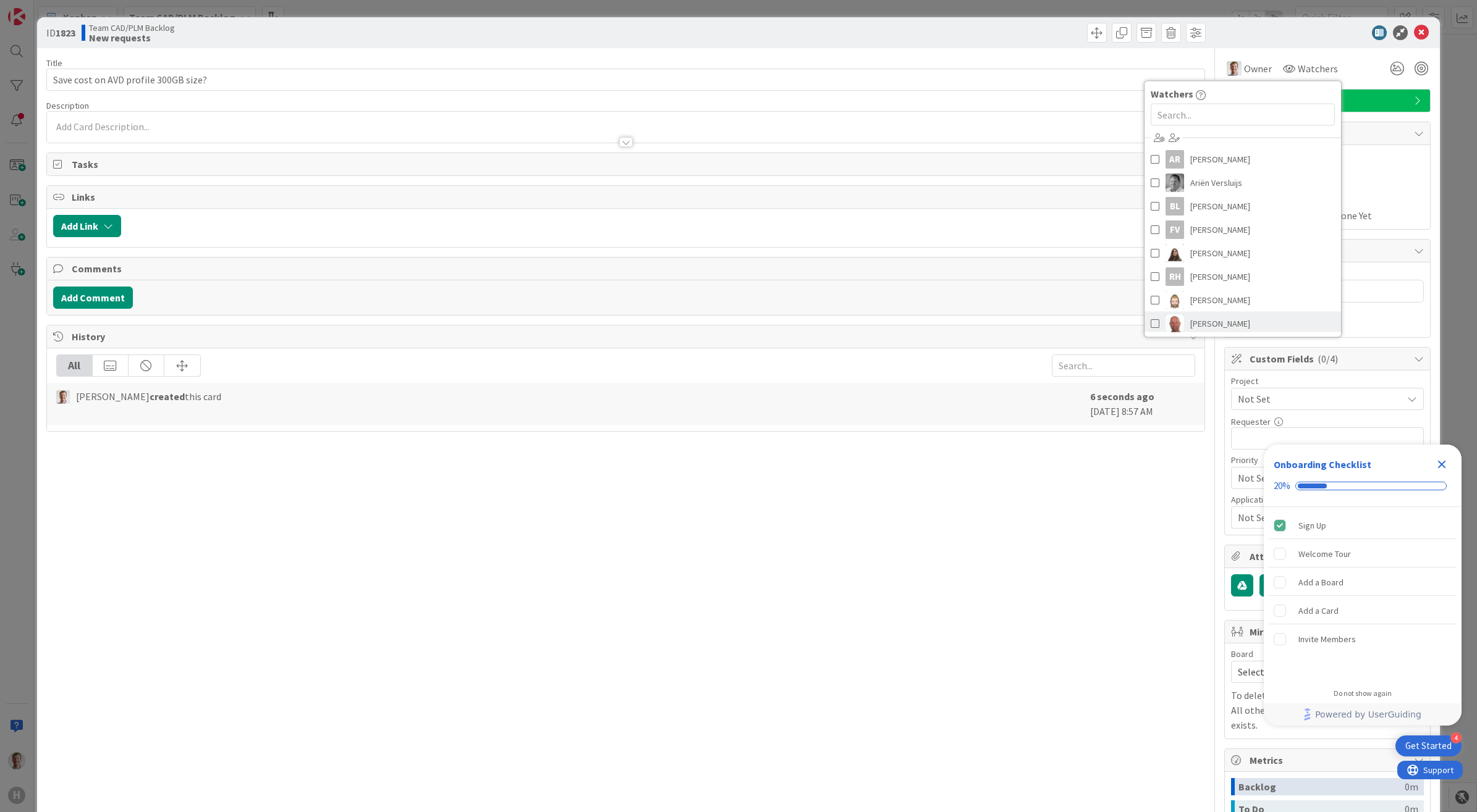
click at [1202, 316] on span "[PERSON_NAME]" at bounding box center [1220, 323] width 60 height 18
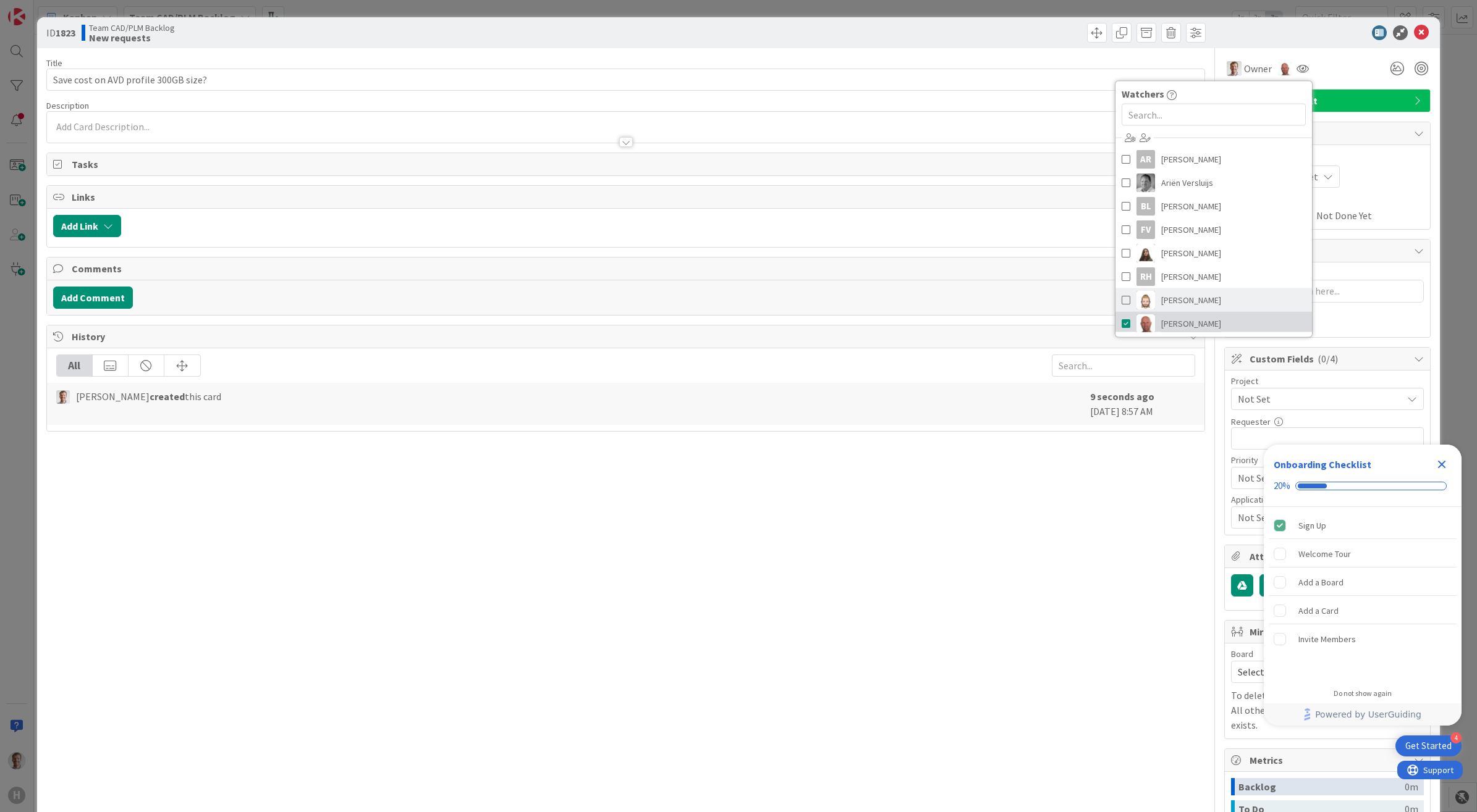
type textarea "x"
click at [954, 505] on div "Title 36 / 128 Save cost on AVD profile 300GB size? Description [PERSON_NAME] j…" at bounding box center [626, 515] width 1159 height 934
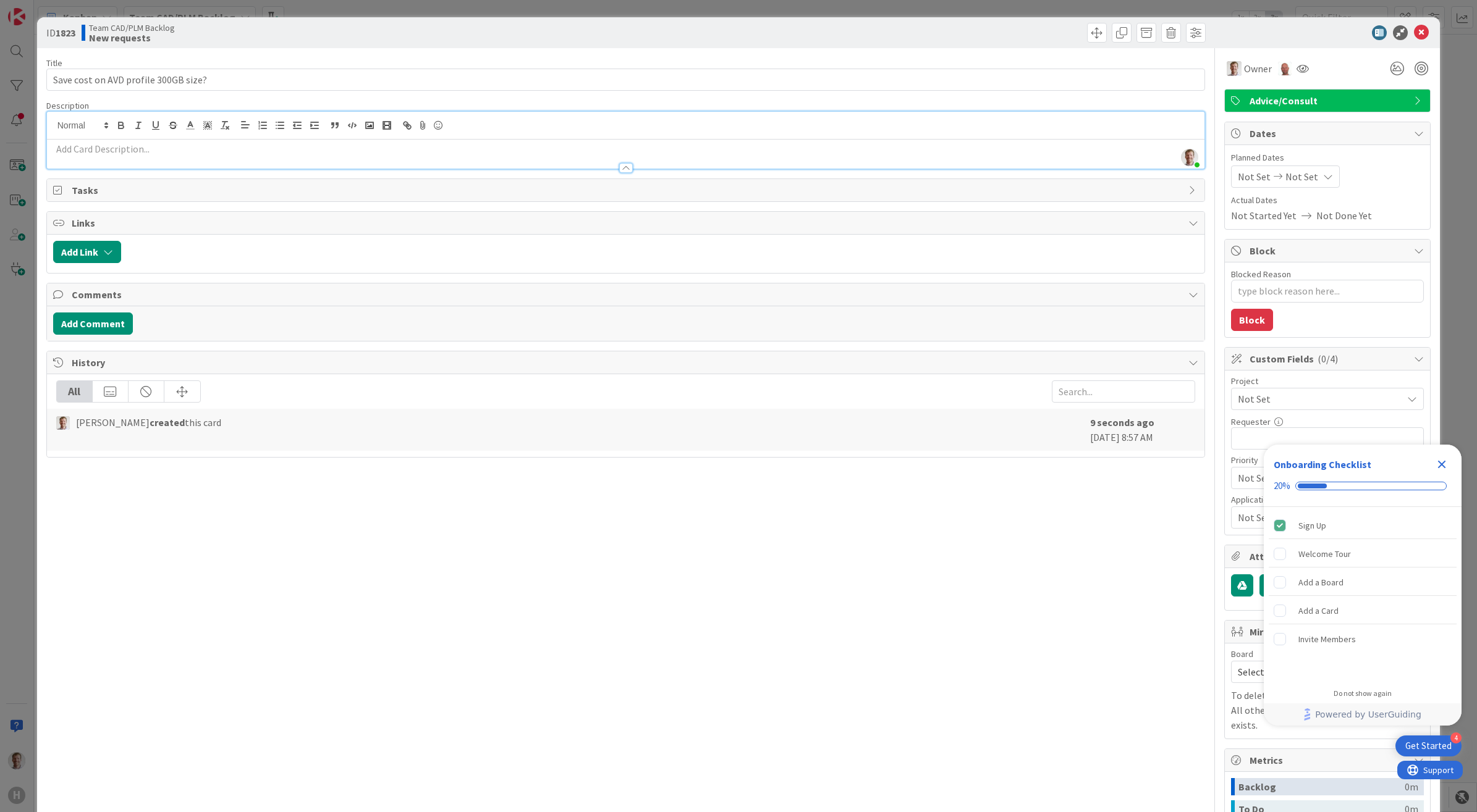
click at [513, 129] on div "[PERSON_NAME] just joined" at bounding box center [626, 139] width 1158 height 57
click at [456, 155] on p at bounding box center [626, 149] width 1146 height 14
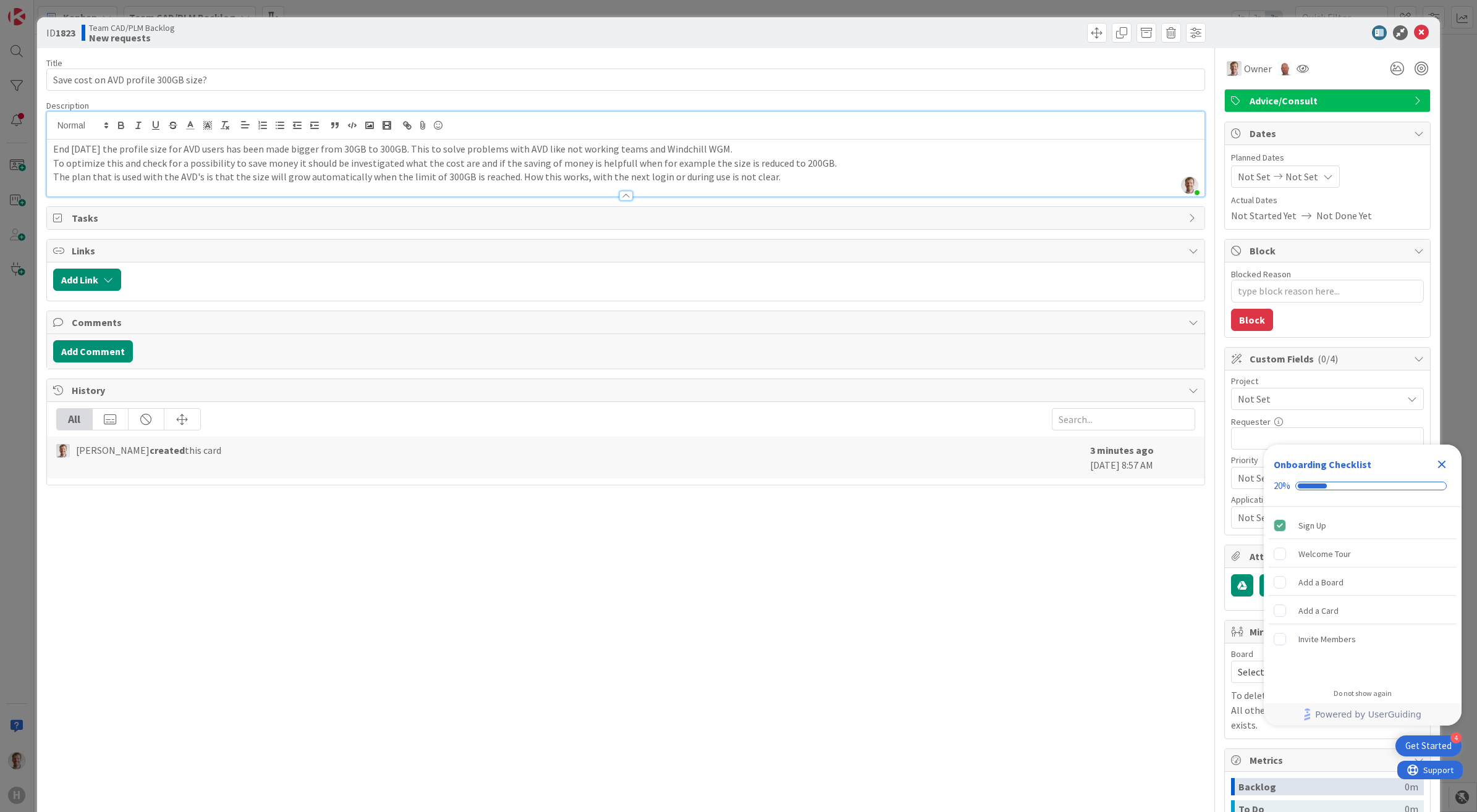
click at [851, 672] on div "Title 36 / 128 Save cost on AVD profile 300GB size? Description [PERSON_NAME] j…" at bounding box center [626, 515] width 1159 height 934
click at [1444, 464] on icon "Close Checklist" at bounding box center [1442, 464] width 14 height 14
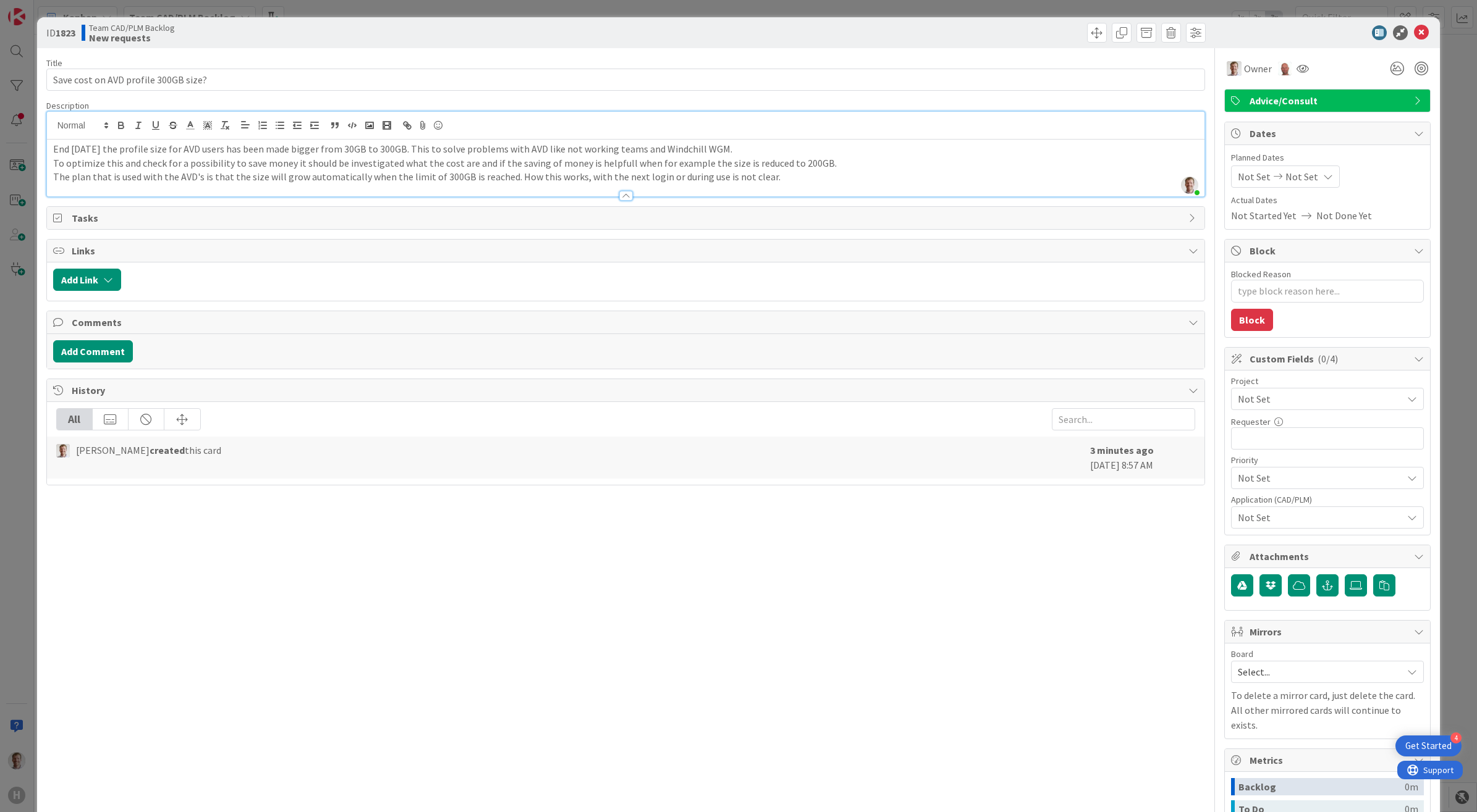
click at [1305, 394] on span "Not Set" at bounding box center [1317, 398] width 158 height 17
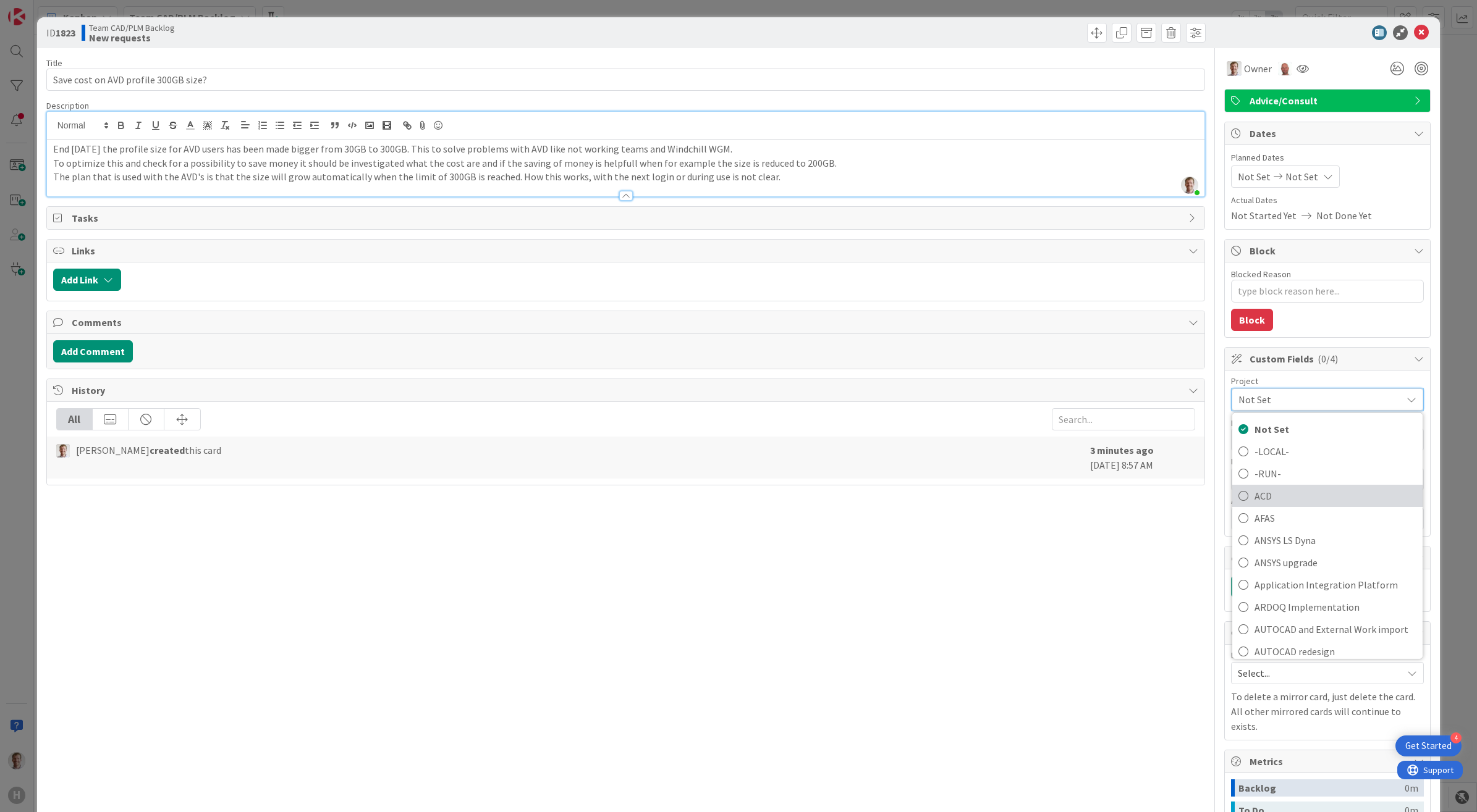
click at [1275, 495] on span "ACD" at bounding box center [1335, 495] width 162 height 18
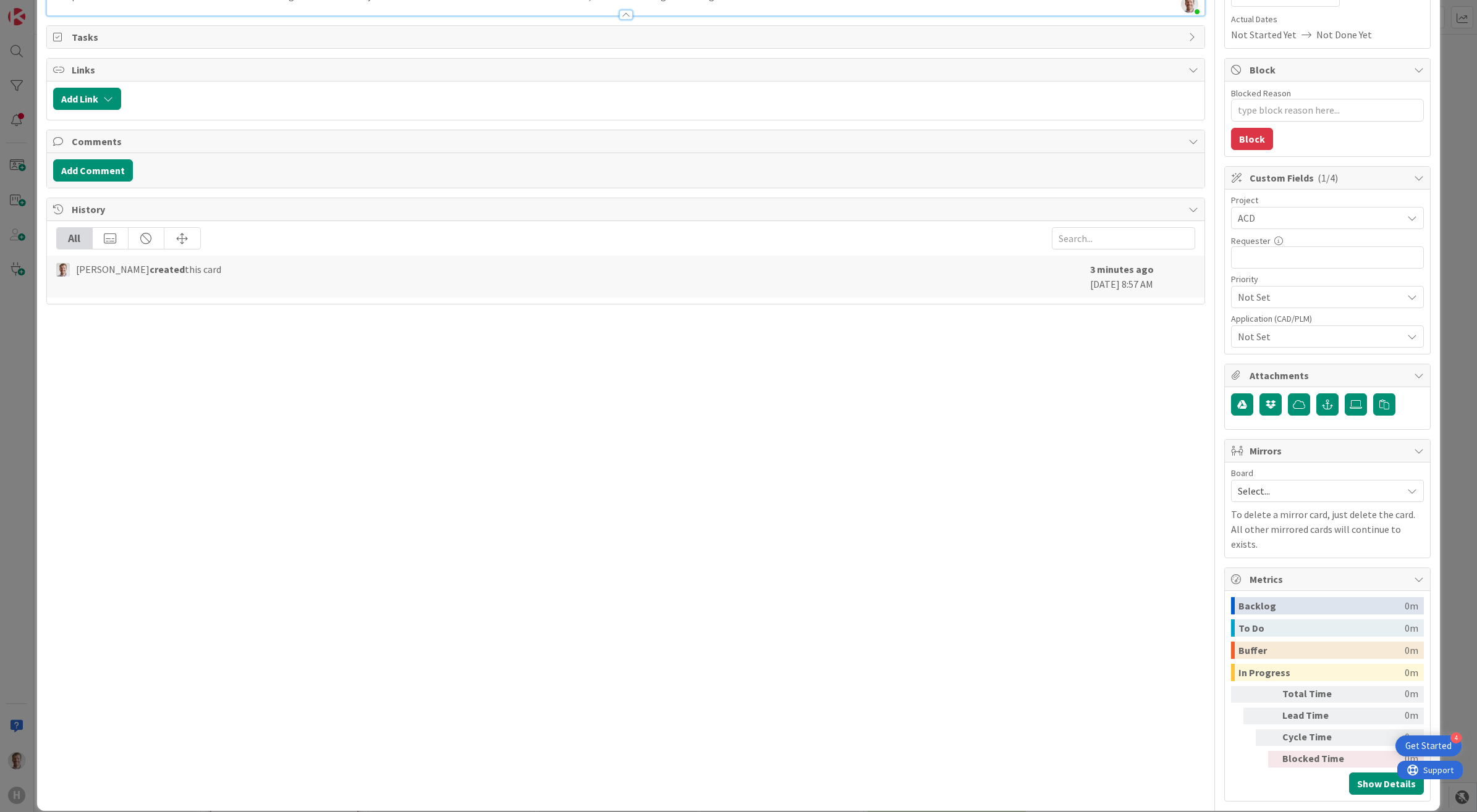
scroll to position [186, 0]
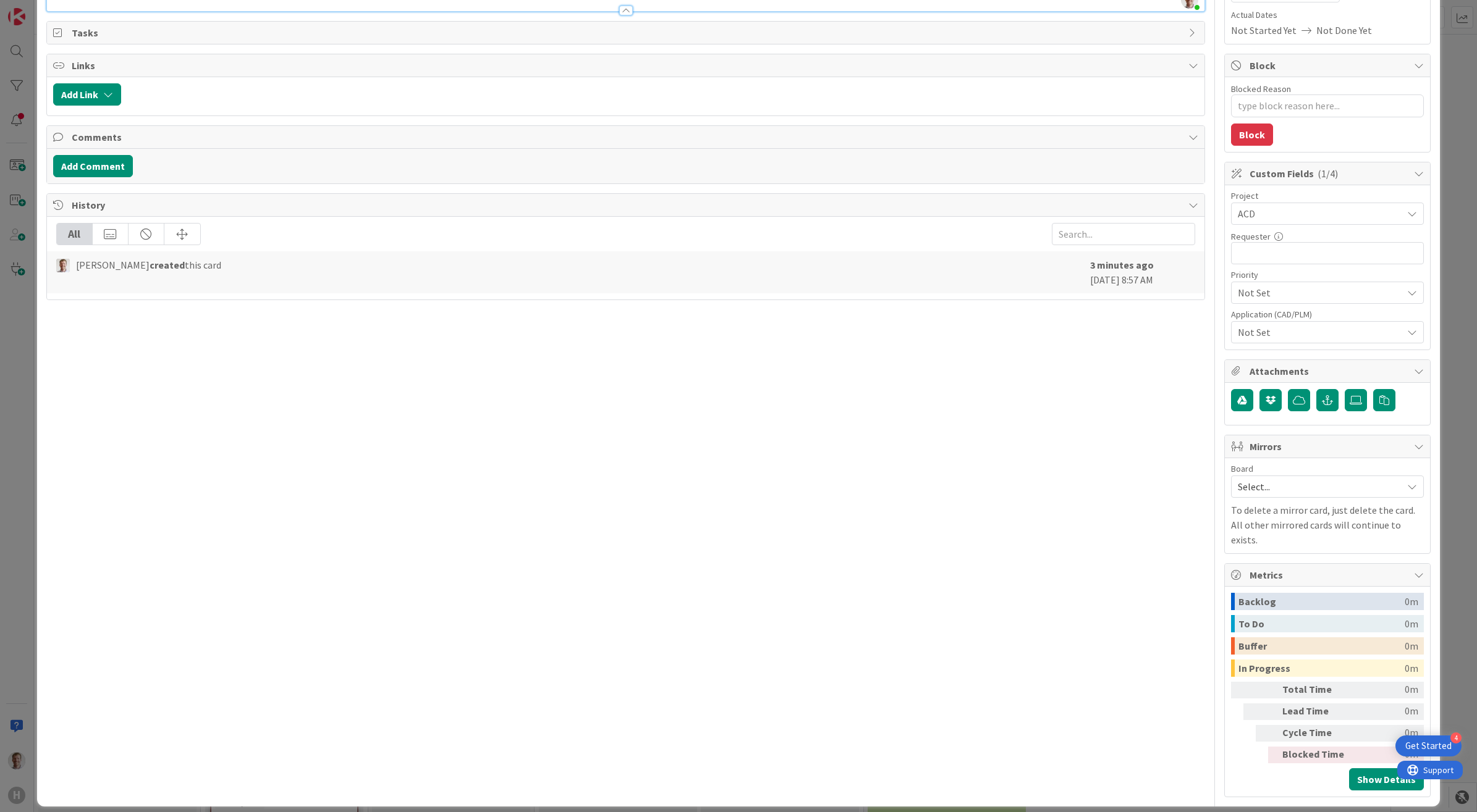
click at [1302, 492] on span "Select..." at bounding box center [1317, 486] width 158 height 17
click at [1341, 486] on span "Select..." at bounding box center [1317, 486] width 158 height 17
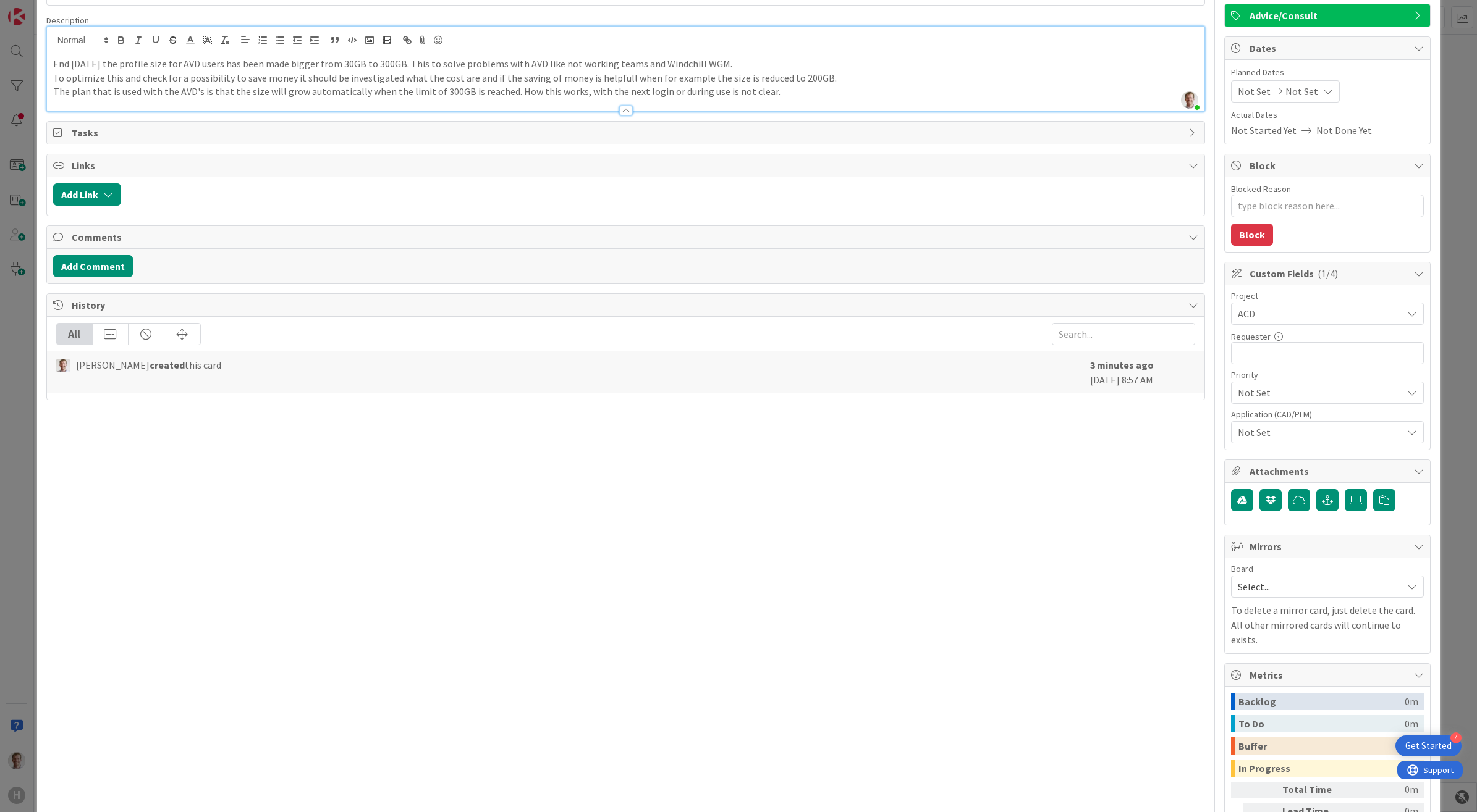
scroll to position [0, 0]
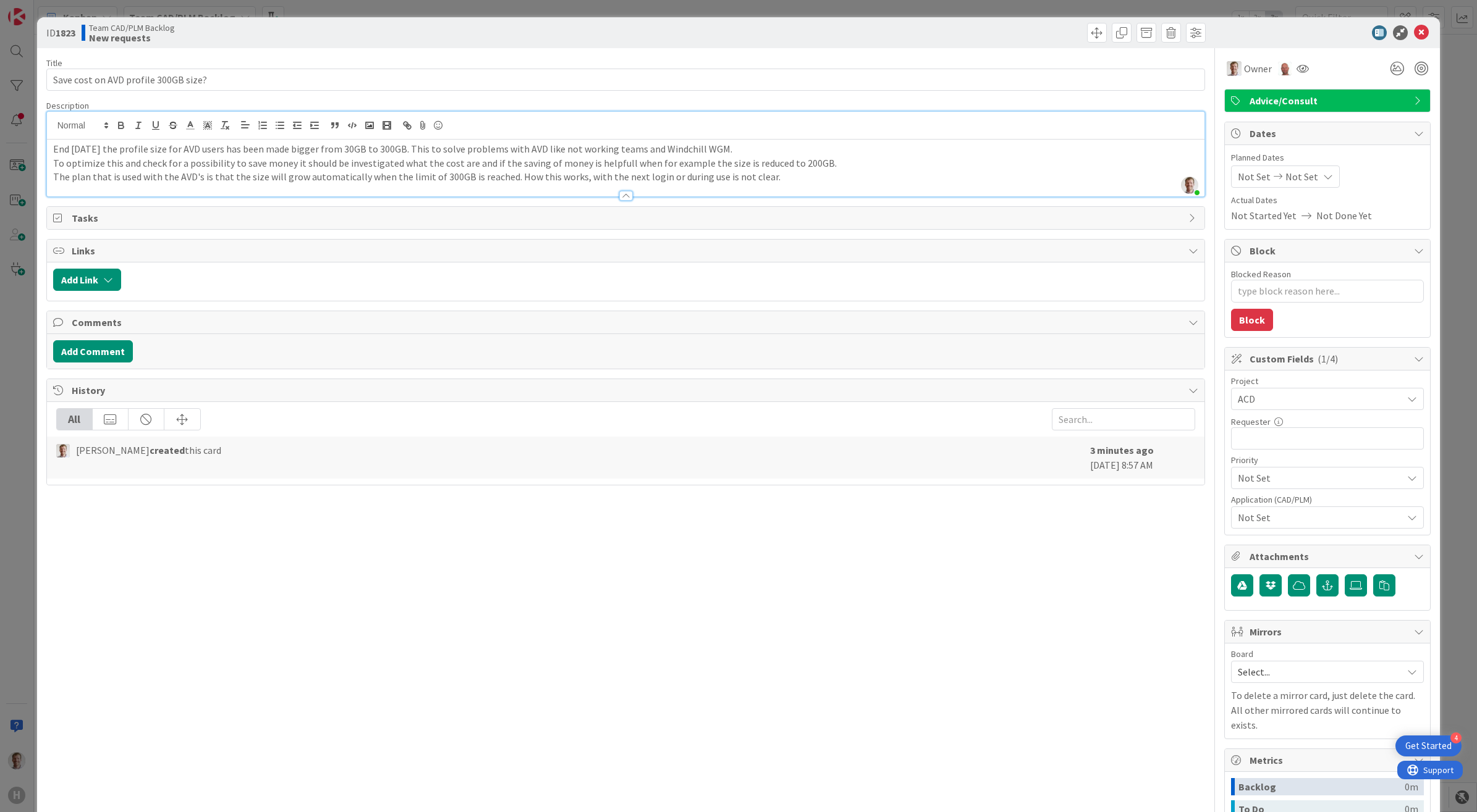
click at [1289, 170] on span "Not Set" at bounding box center [1301, 177] width 33 height 14
click at [1290, 170] on span "Not Set" at bounding box center [1301, 177] width 33 height 14
click at [1007, 565] on div "Title 36 / 128 Save cost on AVD profile 300GB size? Description [PERSON_NAME] j…" at bounding box center [626, 515] width 1159 height 934
click at [1414, 30] on icon at bounding box center [1421, 33] width 14 height 14
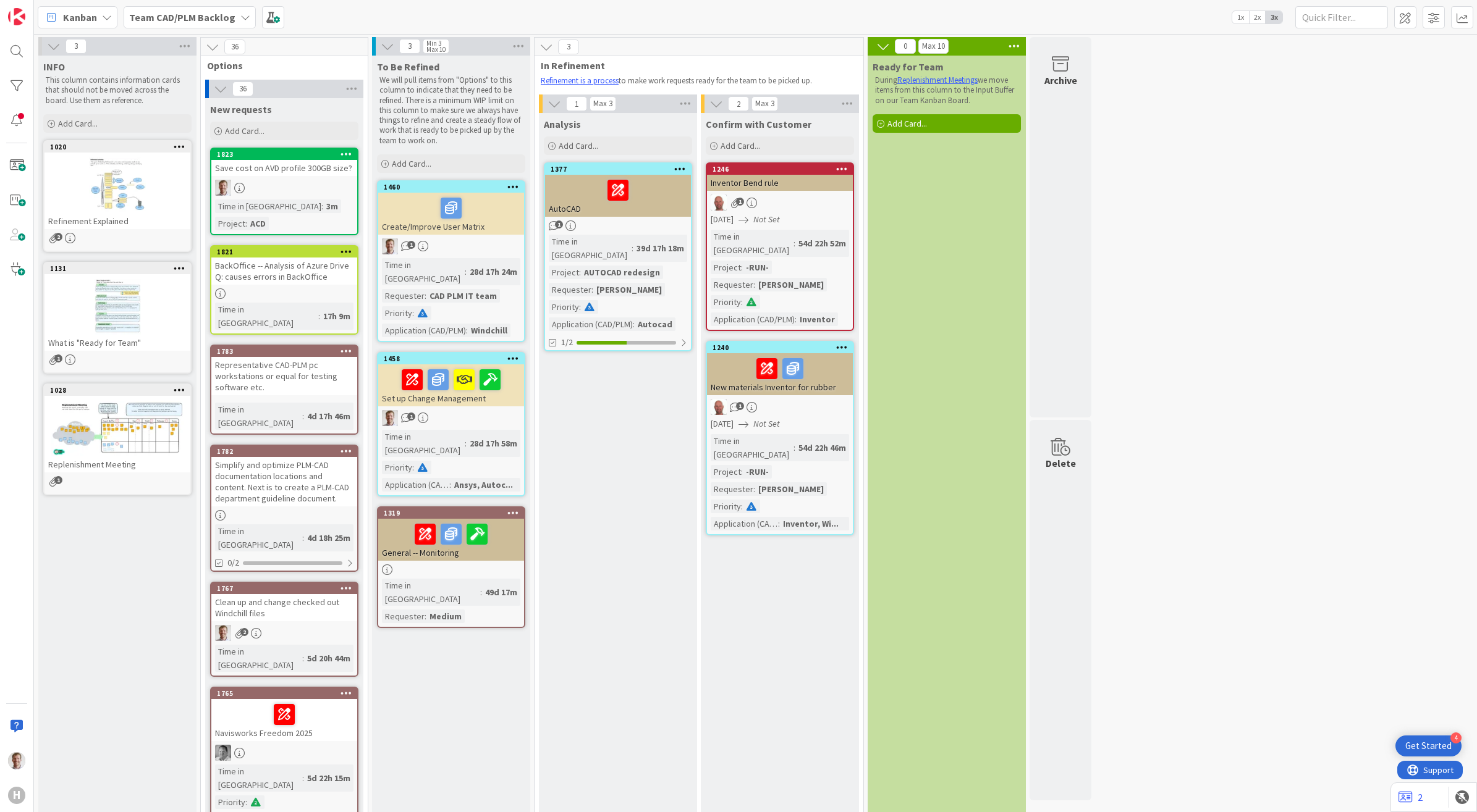
click at [313, 174] on div "Save cost on AVD profile 300GB size?" at bounding box center [283, 168] width 146 height 16
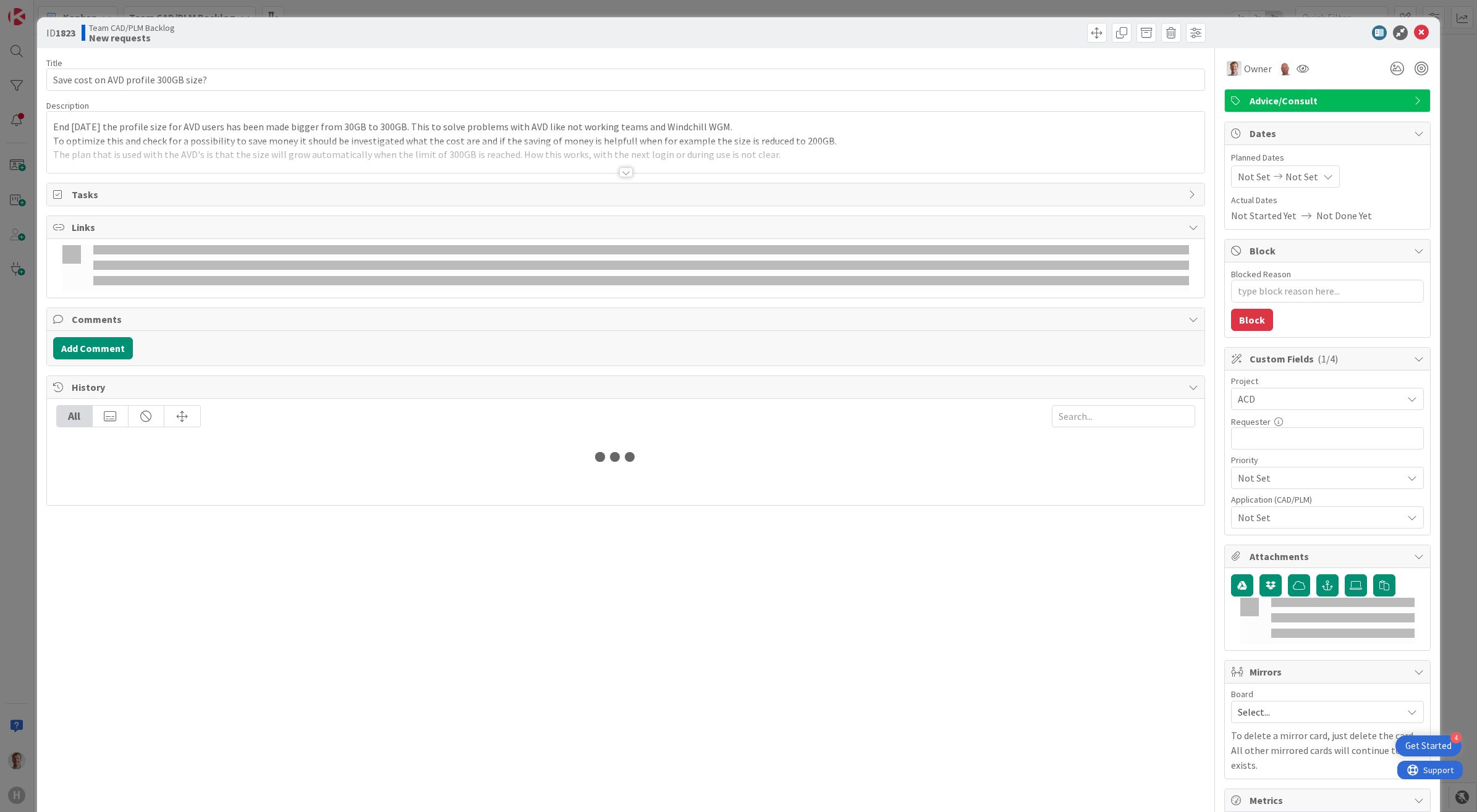
type textarea "x"
